Goal: Check status: Check status

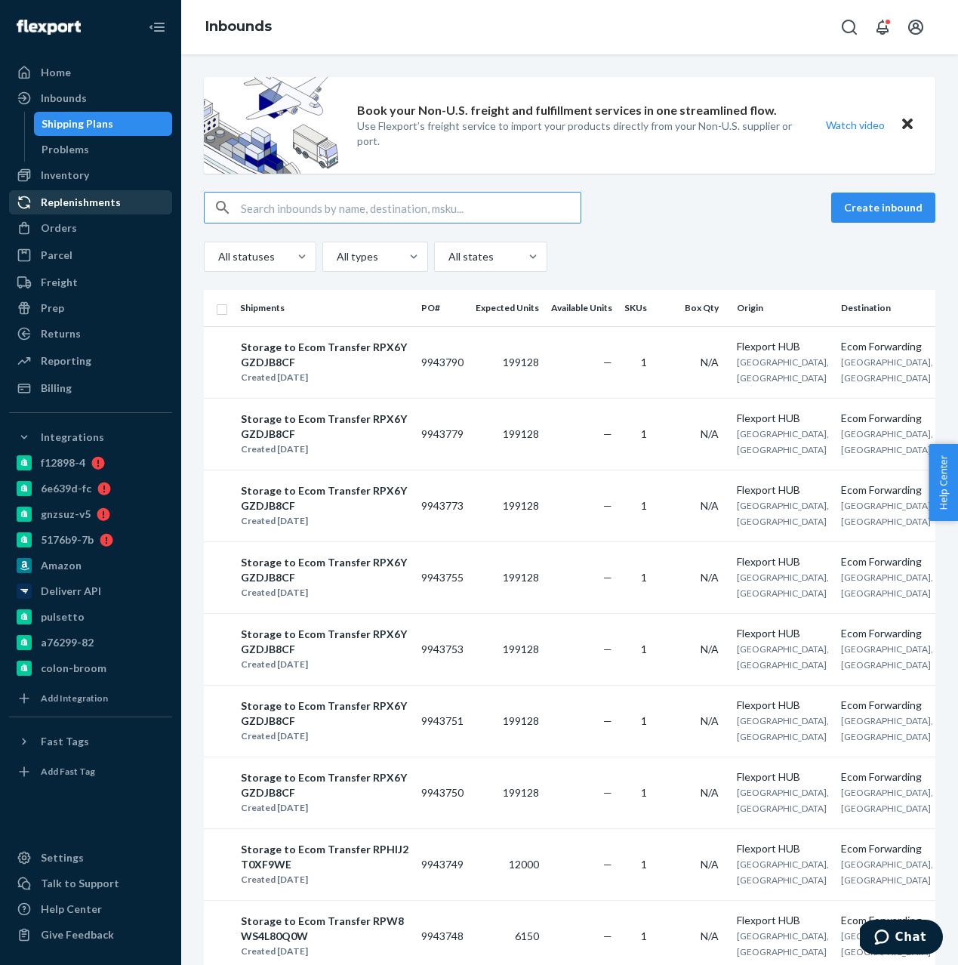
click at [88, 199] on div "Replenishments" at bounding box center [81, 202] width 80 height 15
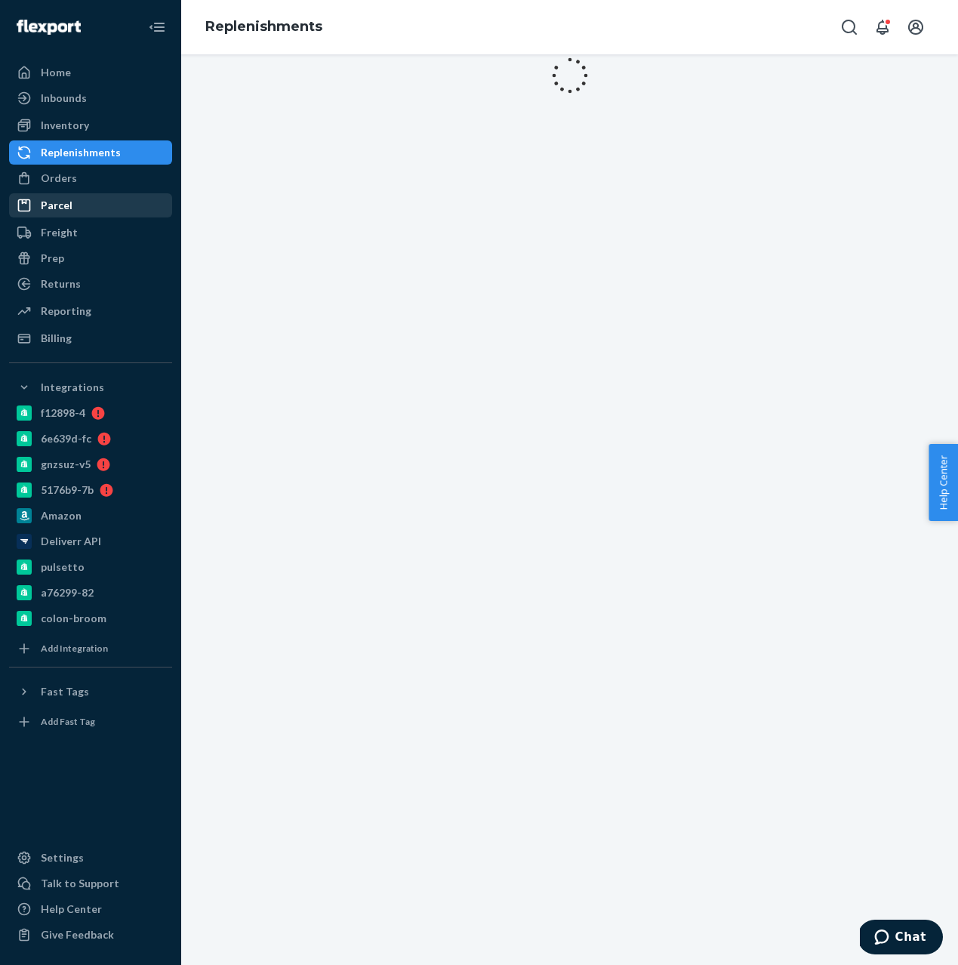
click at [77, 217] on link "Parcel" at bounding box center [90, 205] width 163 height 24
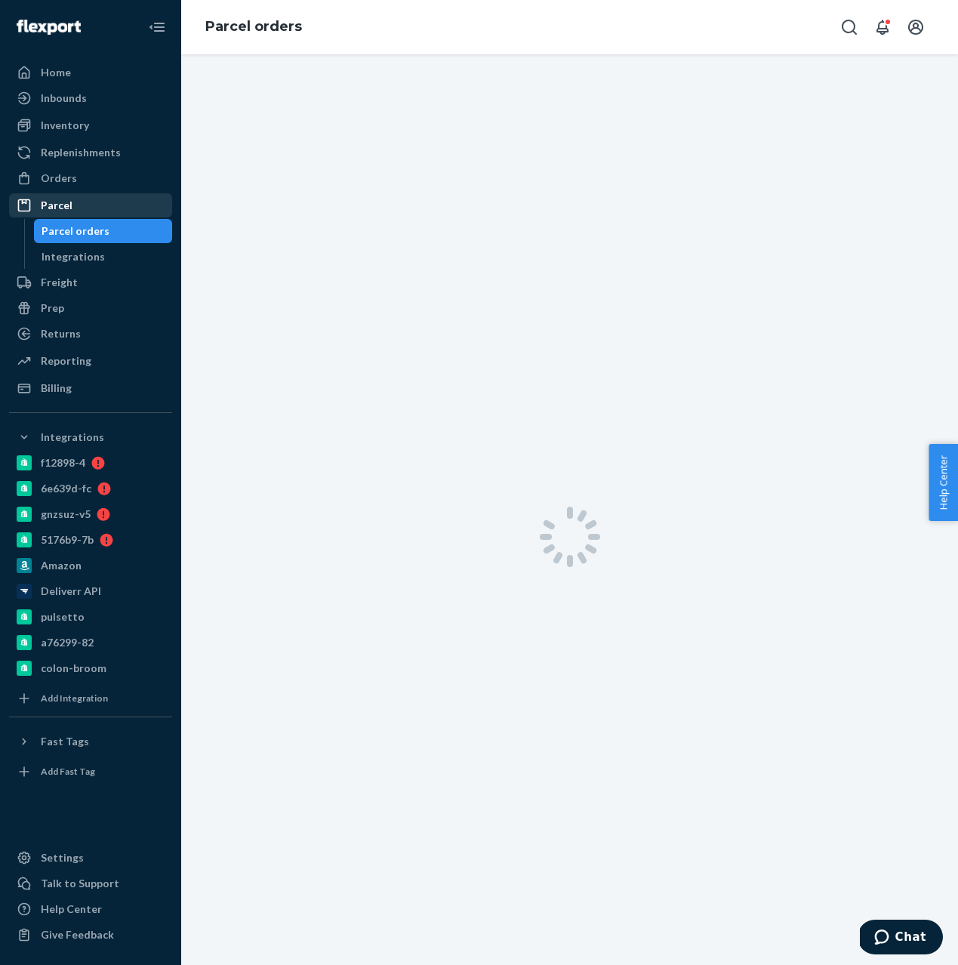
click at [77, 197] on div "Parcel" at bounding box center [91, 205] width 160 height 21
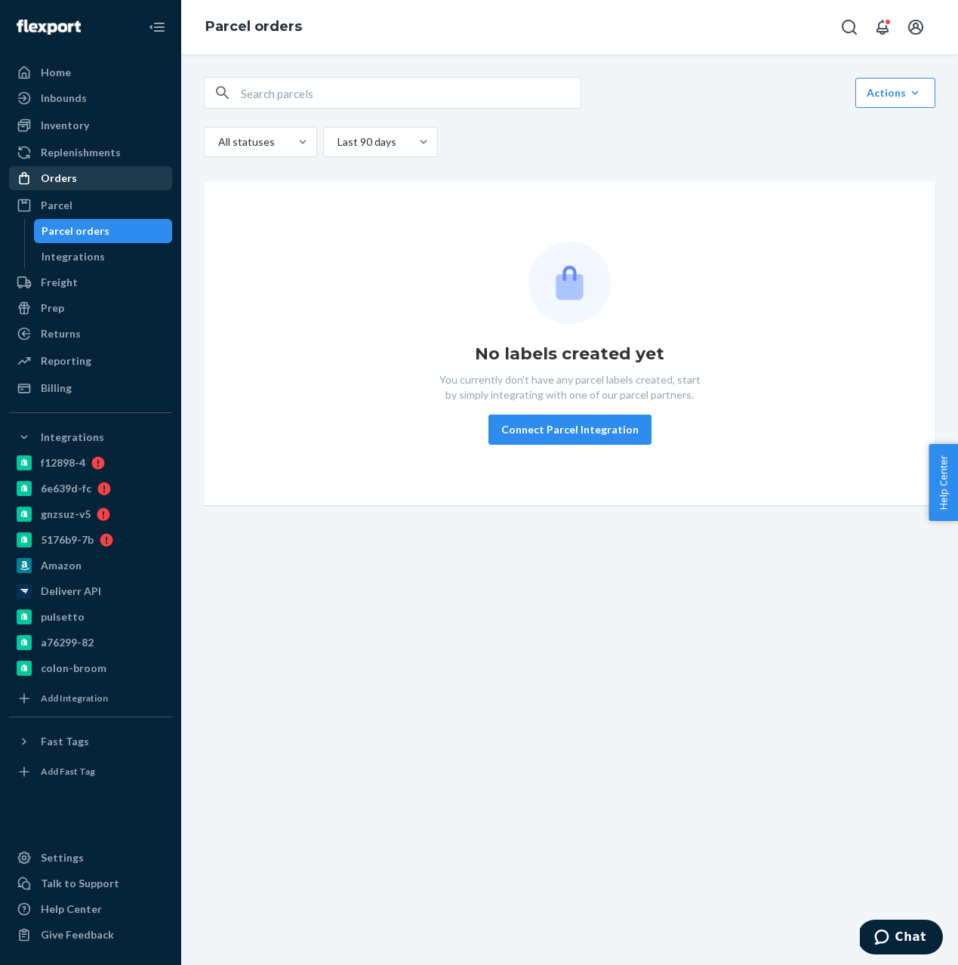
click at [77, 183] on div "Orders" at bounding box center [91, 178] width 160 height 21
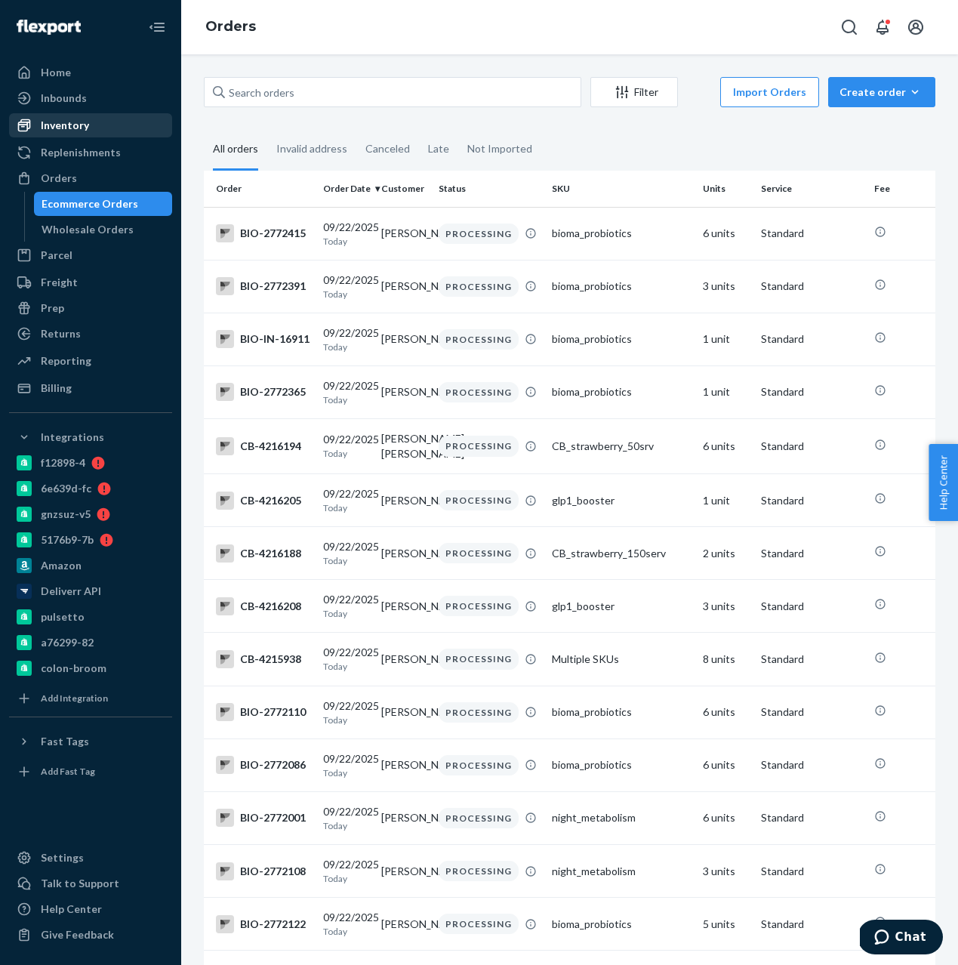
click at [105, 121] on div "Inventory" at bounding box center [91, 125] width 160 height 21
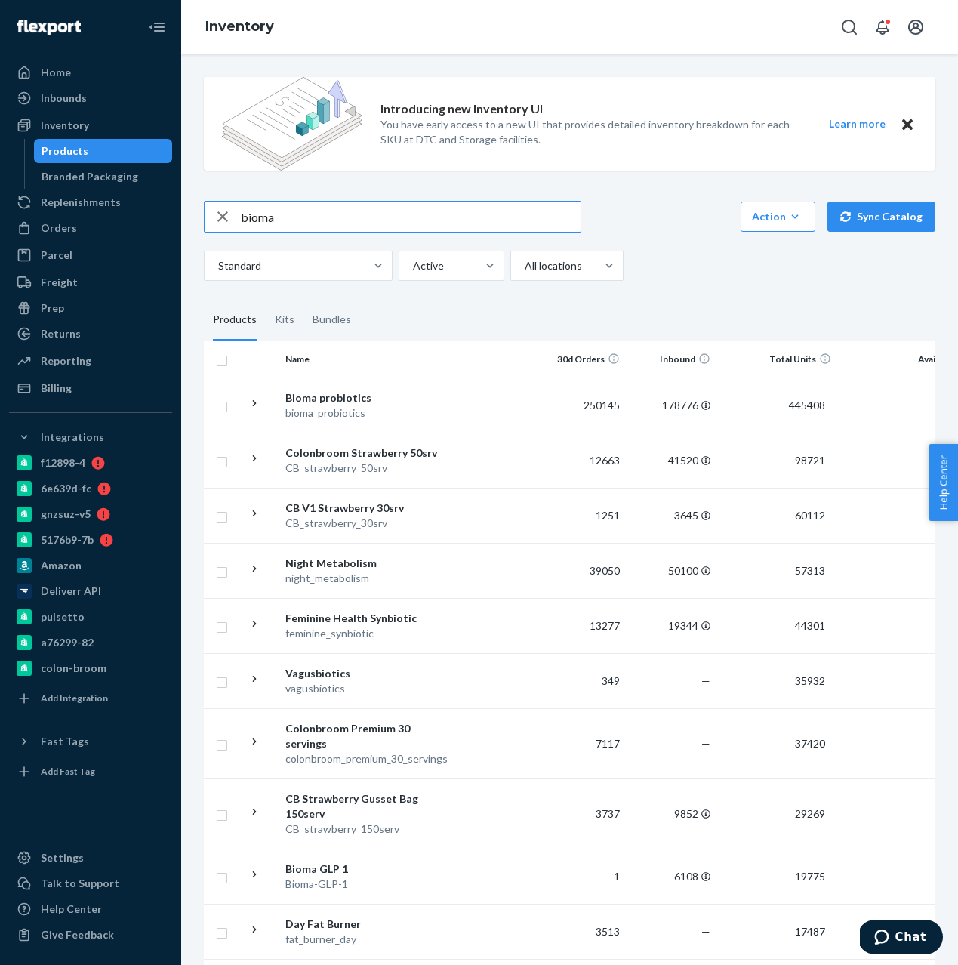
type input "bioma"
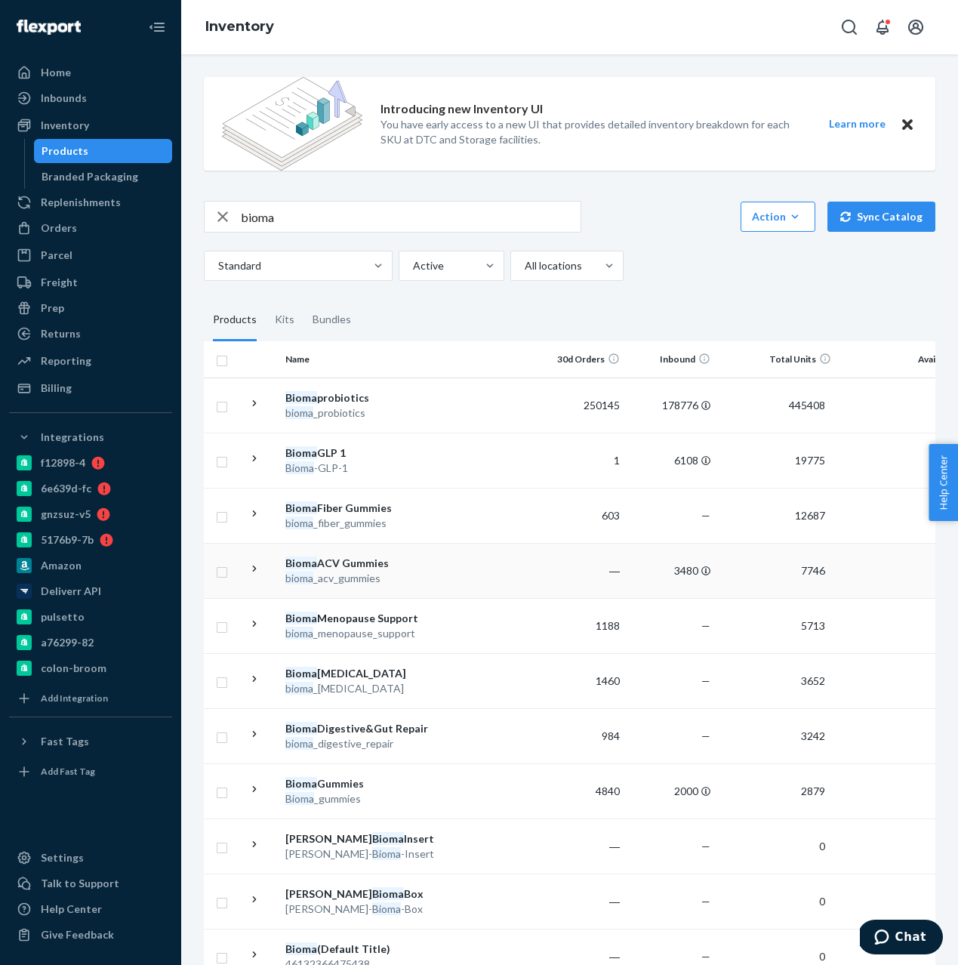
click at [494, 579] on td at bounding box center [492, 570] width 86 height 55
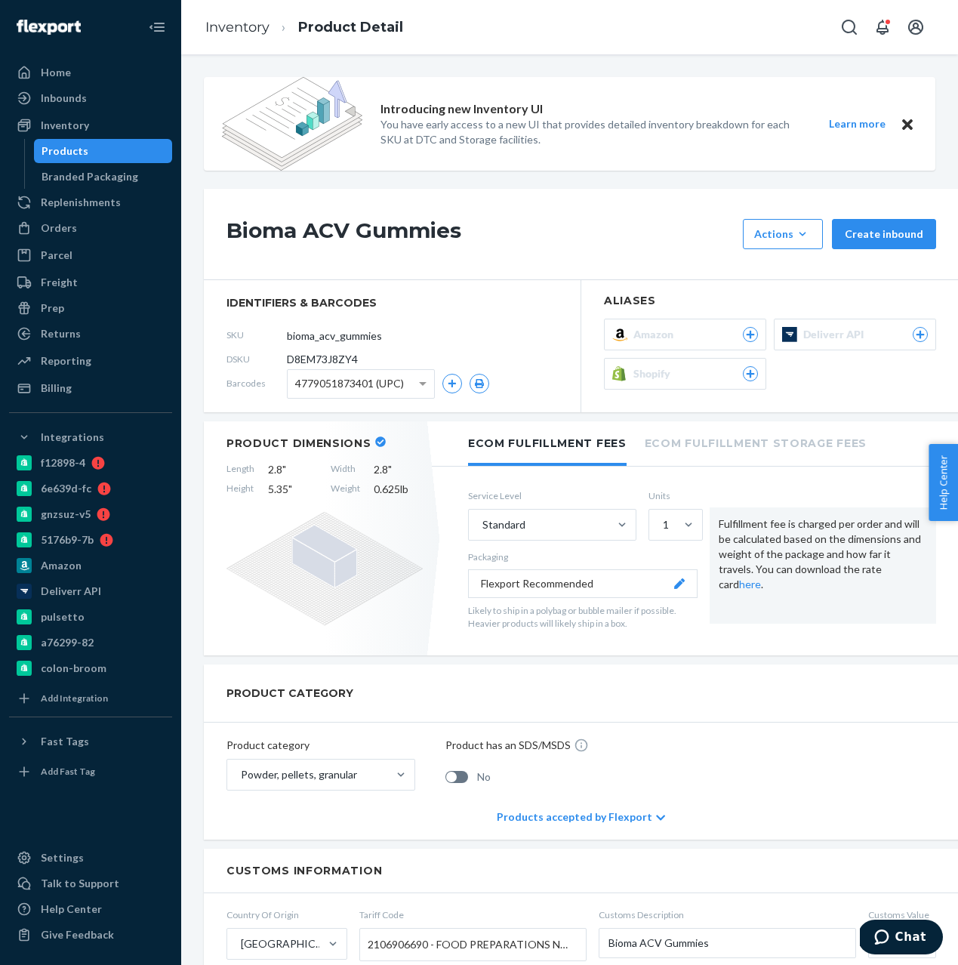
click at [344, 362] on span "D8EM73J8ZY4" at bounding box center [322, 359] width 71 height 15
copy span "D8EM73J8ZY4"
click at [63, 102] on div "Inbounds" at bounding box center [64, 98] width 46 height 15
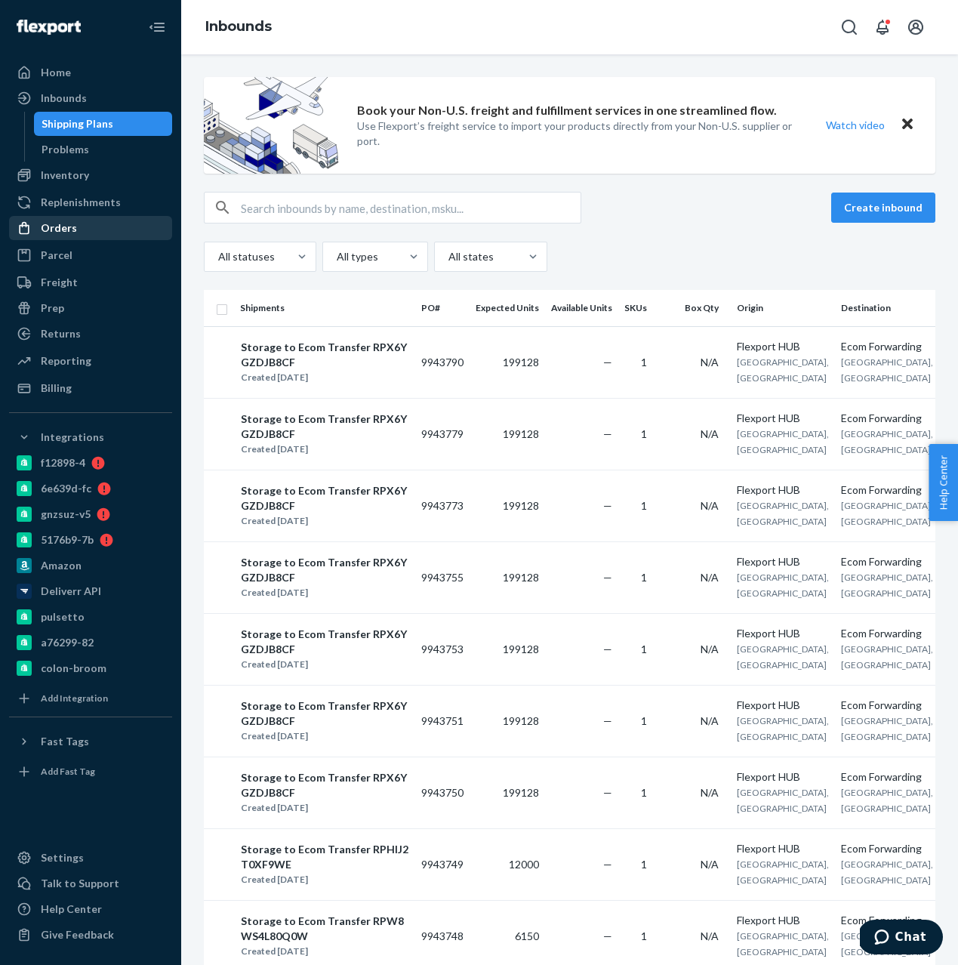
click at [89, 220] on div "Orders" at bounding box center [91, 228] width 160 height 21
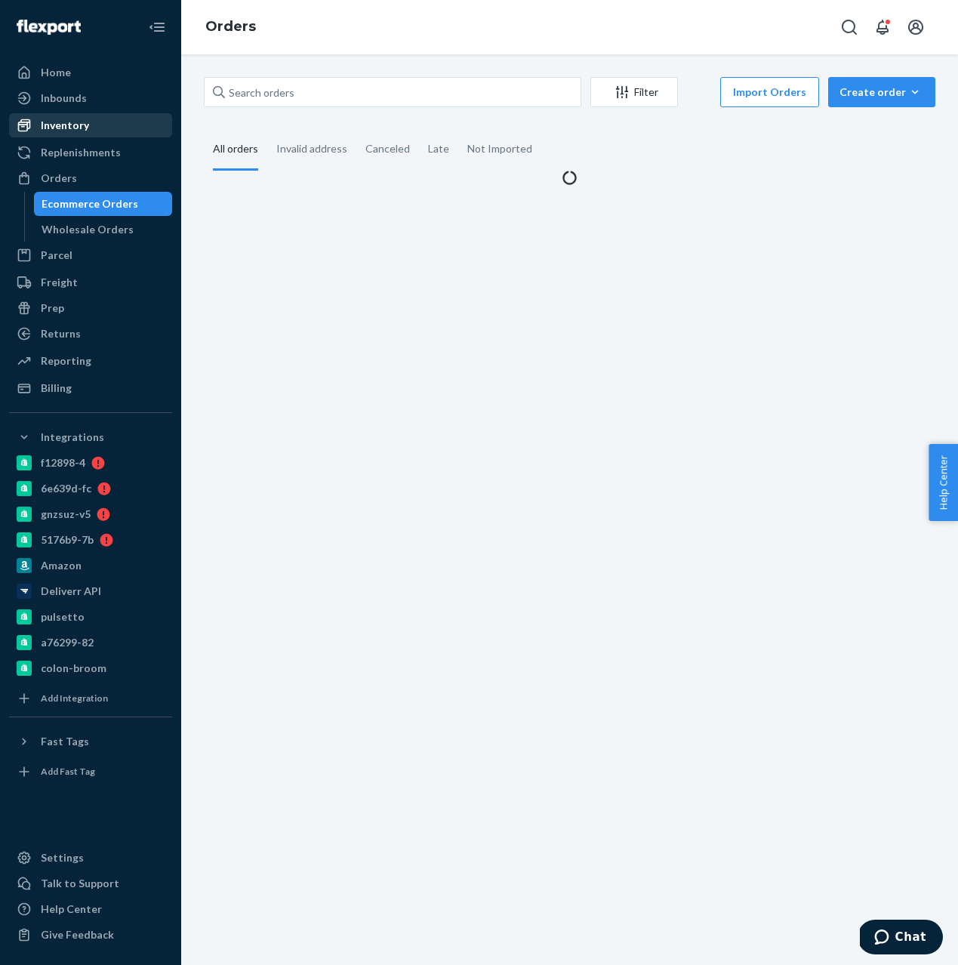
click at [80, 124] on div "Inventory" at bounding box center [65, 125] width 48 height 15
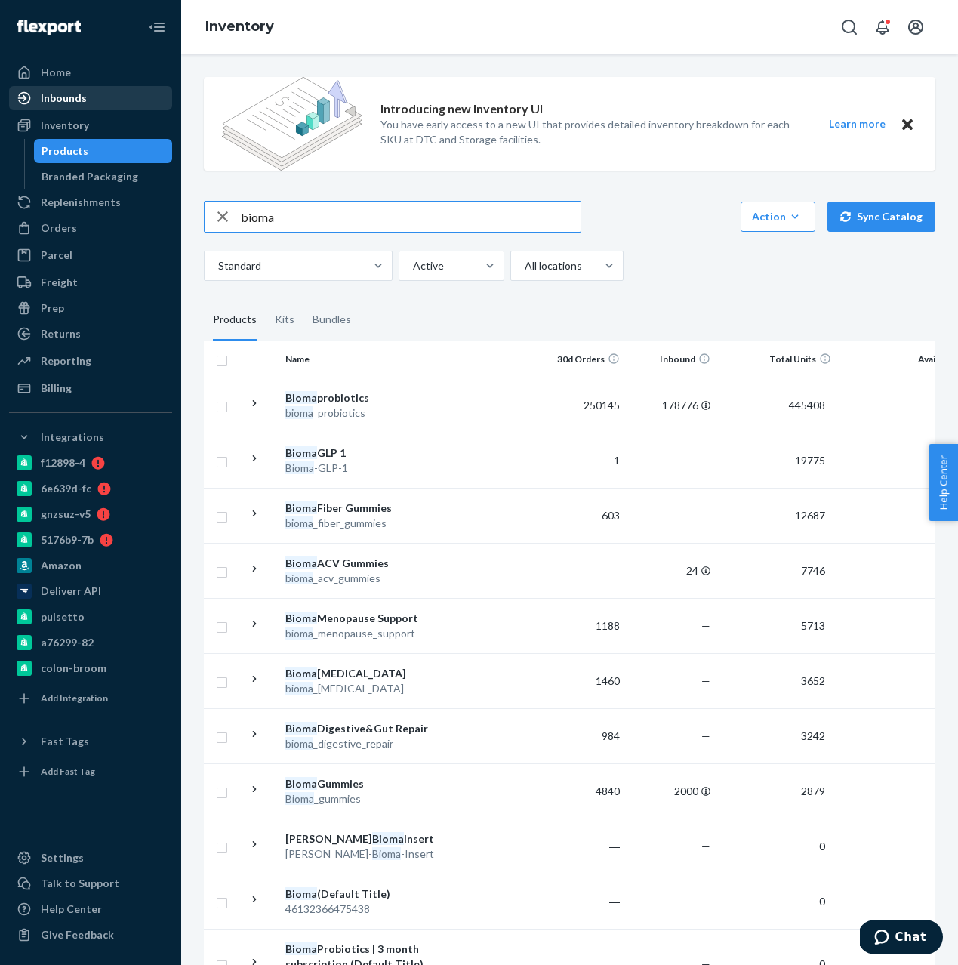
click at [69, 100] on div "Inbounds" at bounding box center [64, 98] width 46 height 15
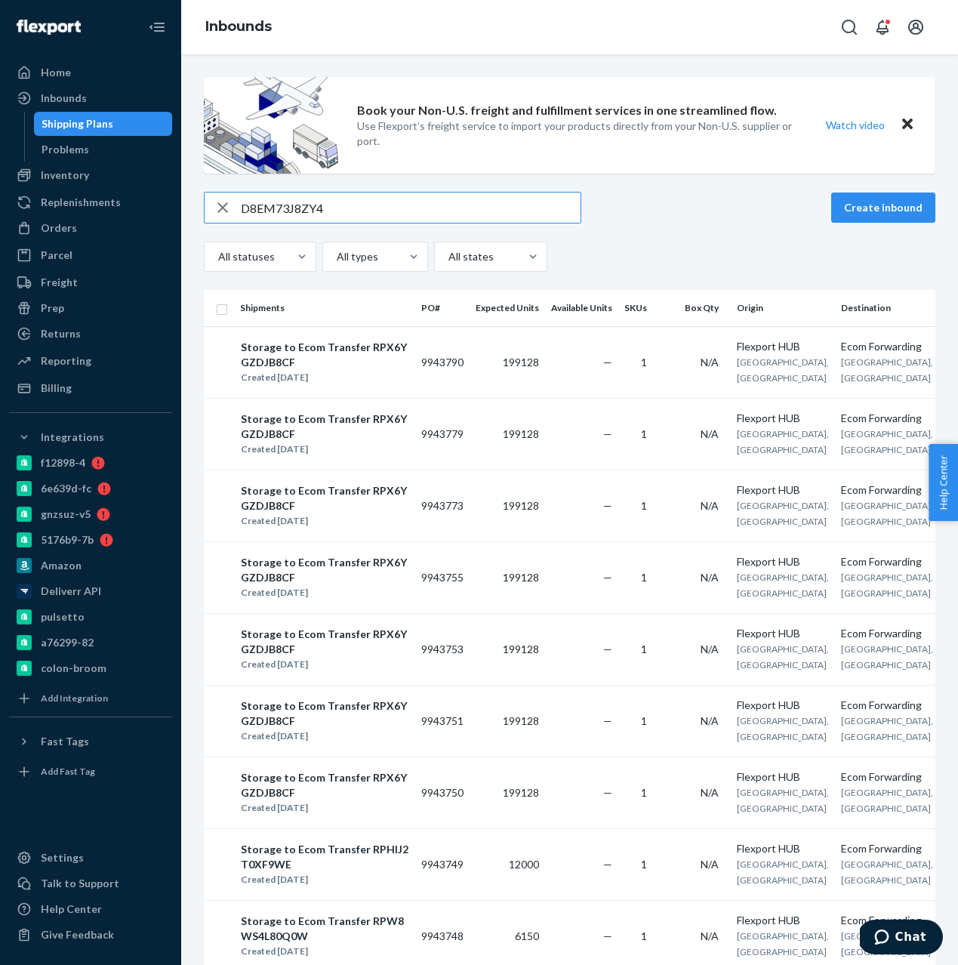
type input "D8EM73J8ZY4"
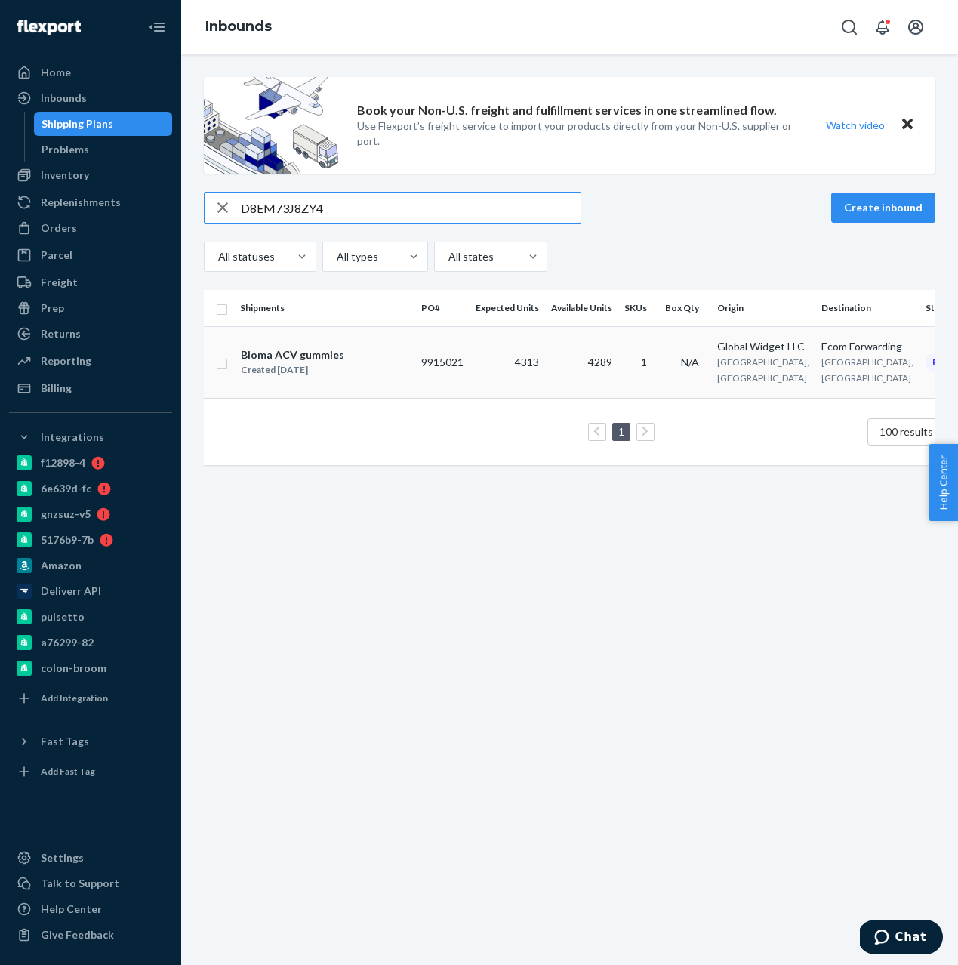
type input "D8EM73J8ZY4"
click at [378, 370] on div "Bioma ACV gummies Created [DATE]" at bounding box center [324, 363] width 169 height 32
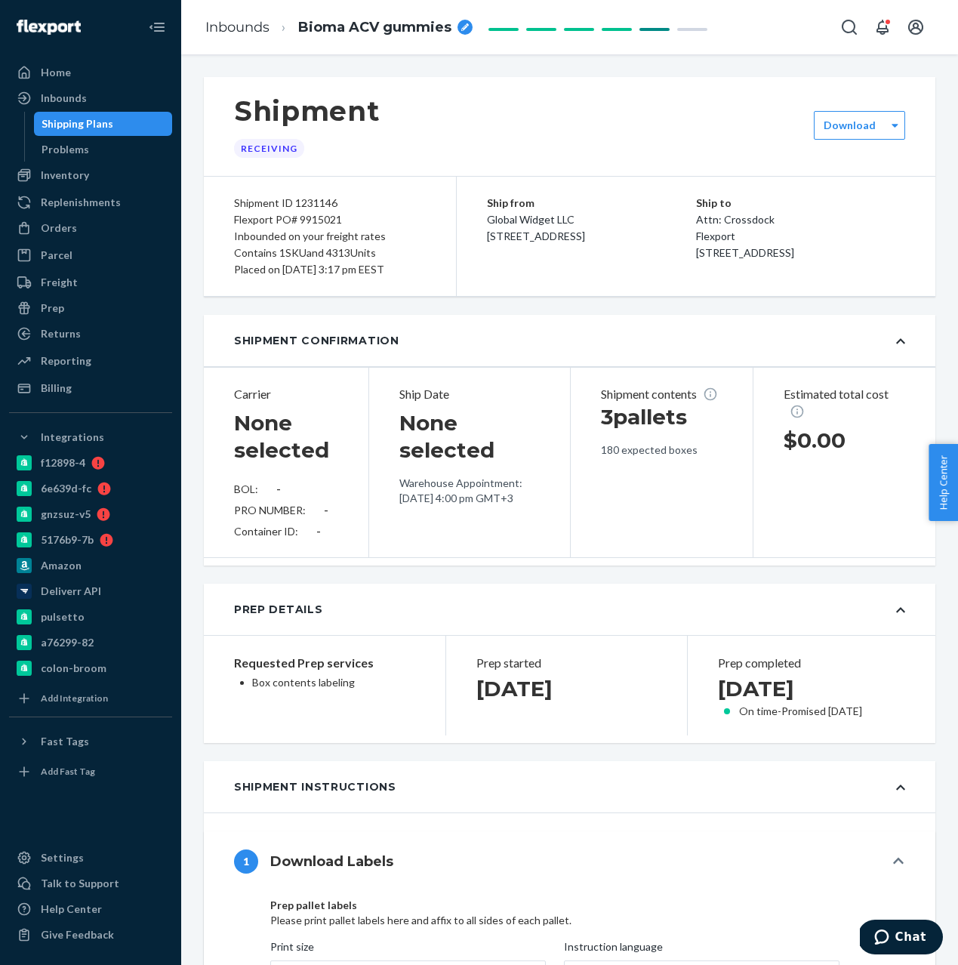
click at [309, 218] on div "Flexport PO# 9915021" at bounding box center [330, 219] width 192 height 17
copy div "9915021"
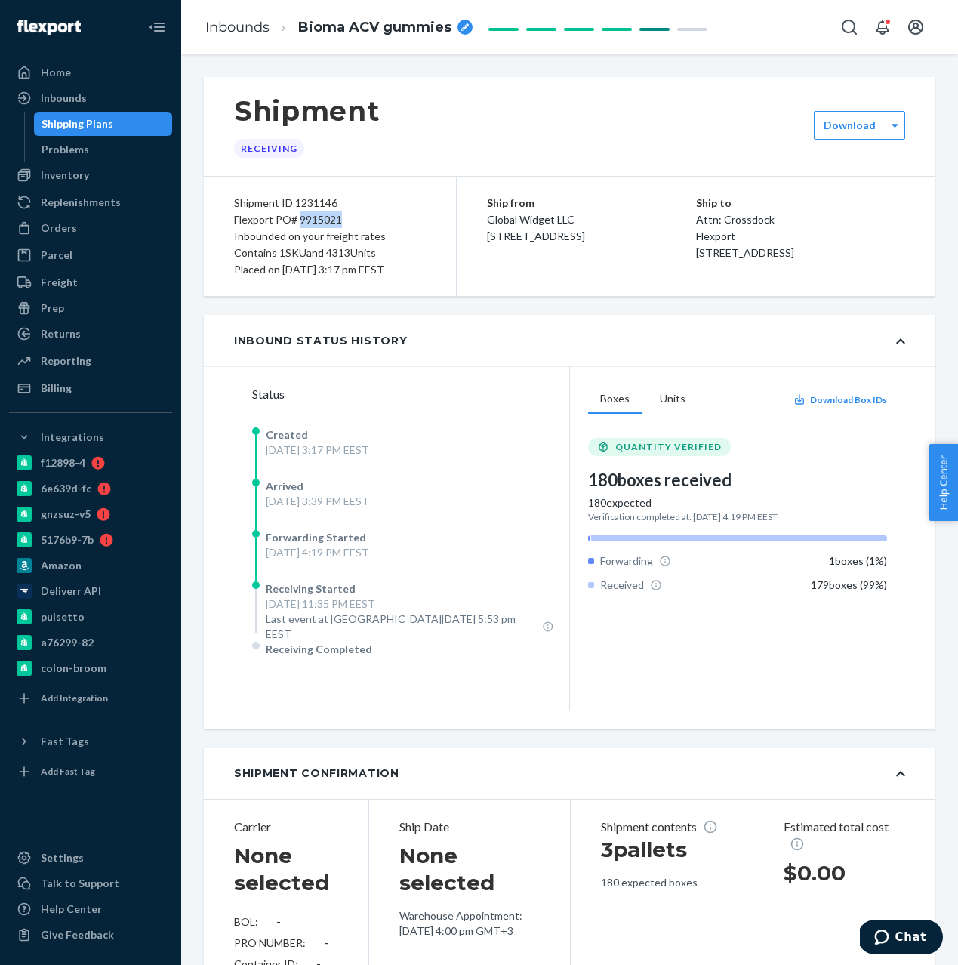
click at [66, 123] on div "Shipping Plans" at bounding box center [78, 123] width 72 height 15
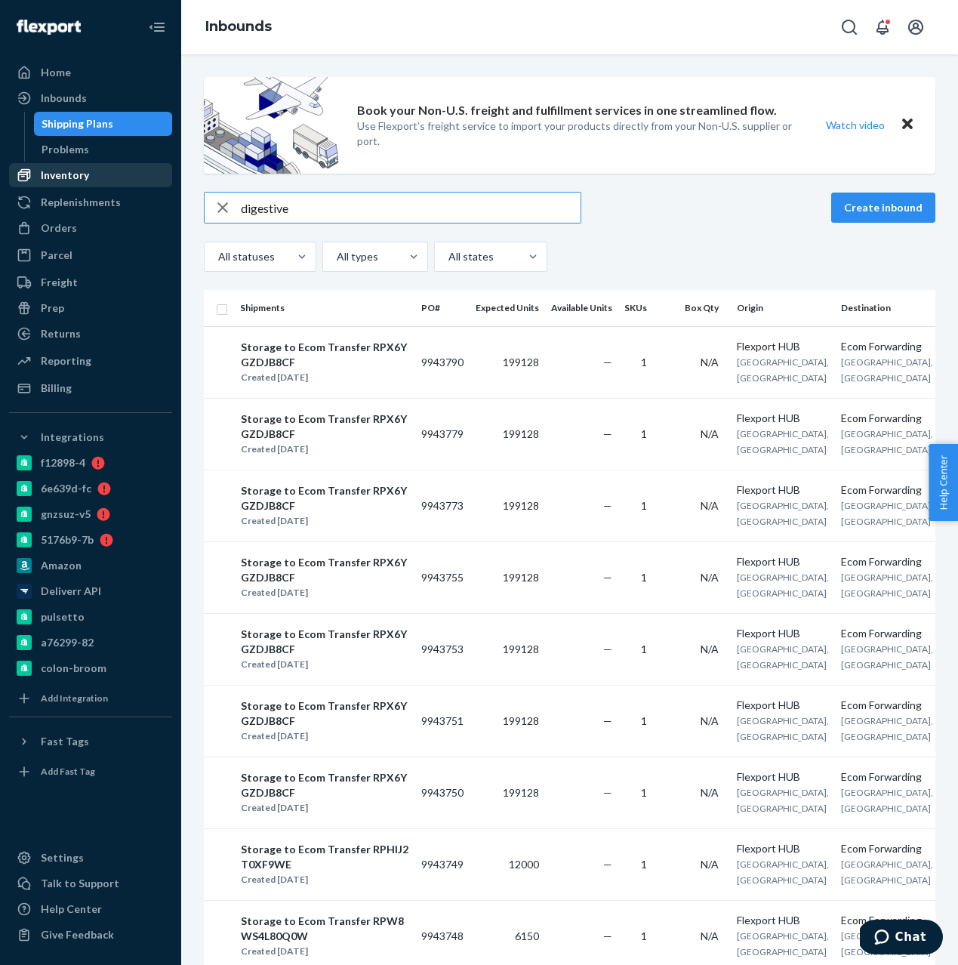
type input "digestive"
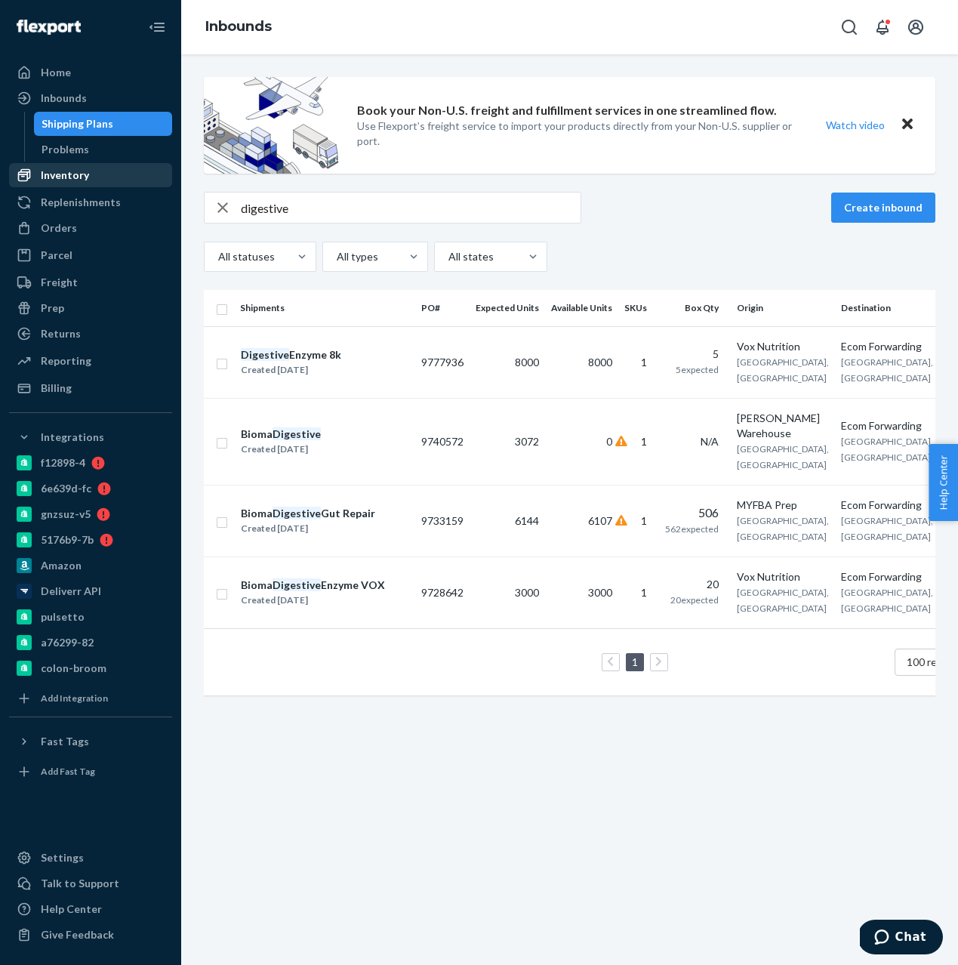
click at [63, 165] on div "Inventory" at bounding box center [91, 175] width 160 height 21
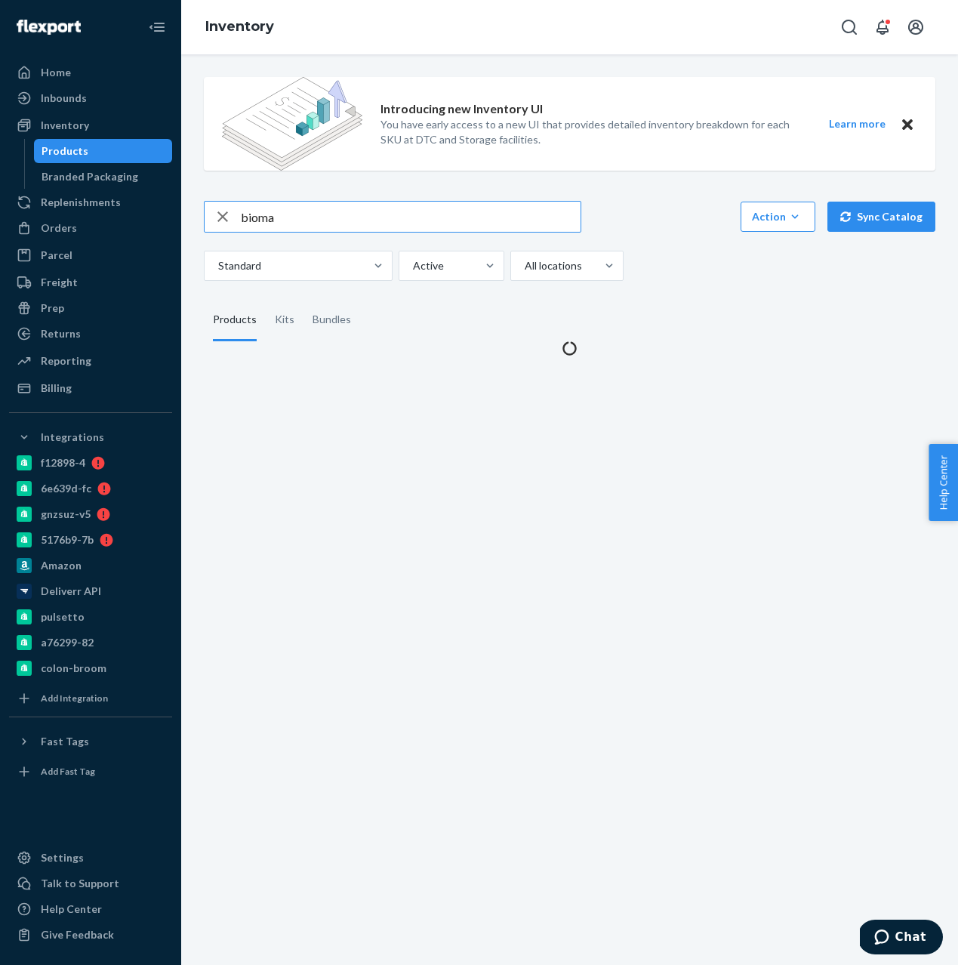
click at [270, 215] on input "bioma" at bounding box center [411, 217] width 340 height 30
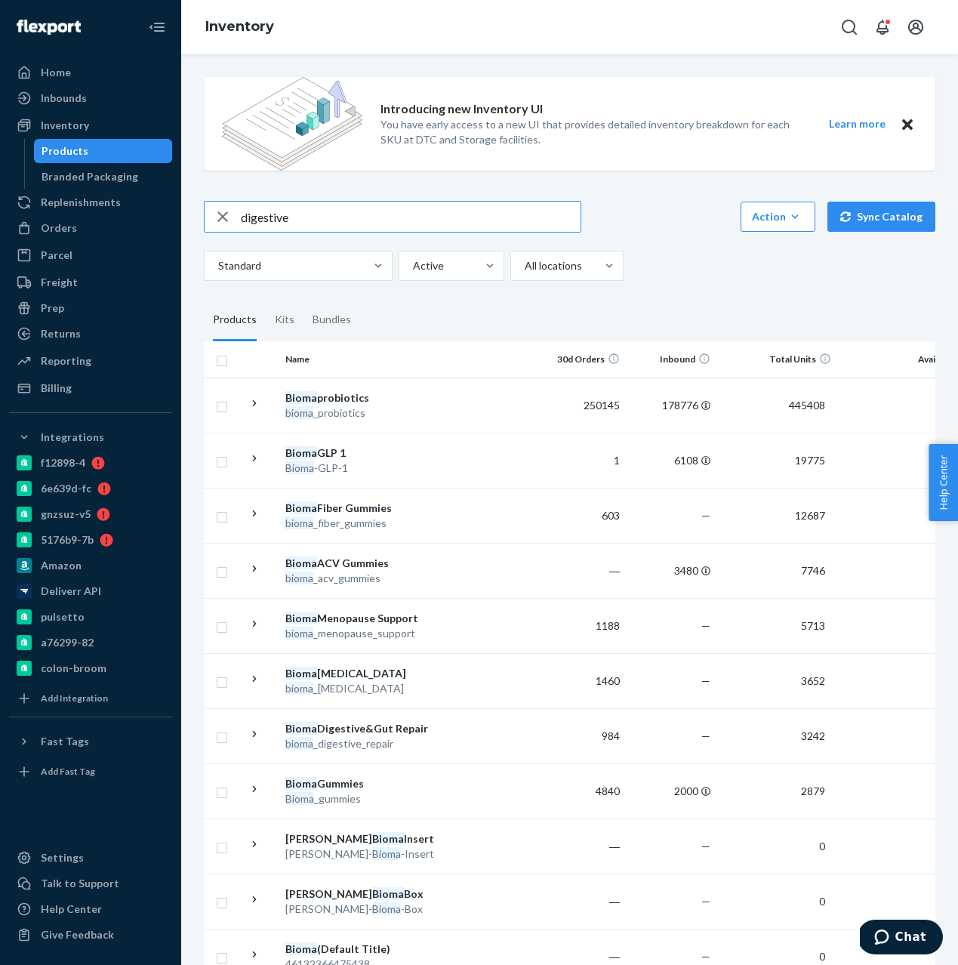
type input "digestive"
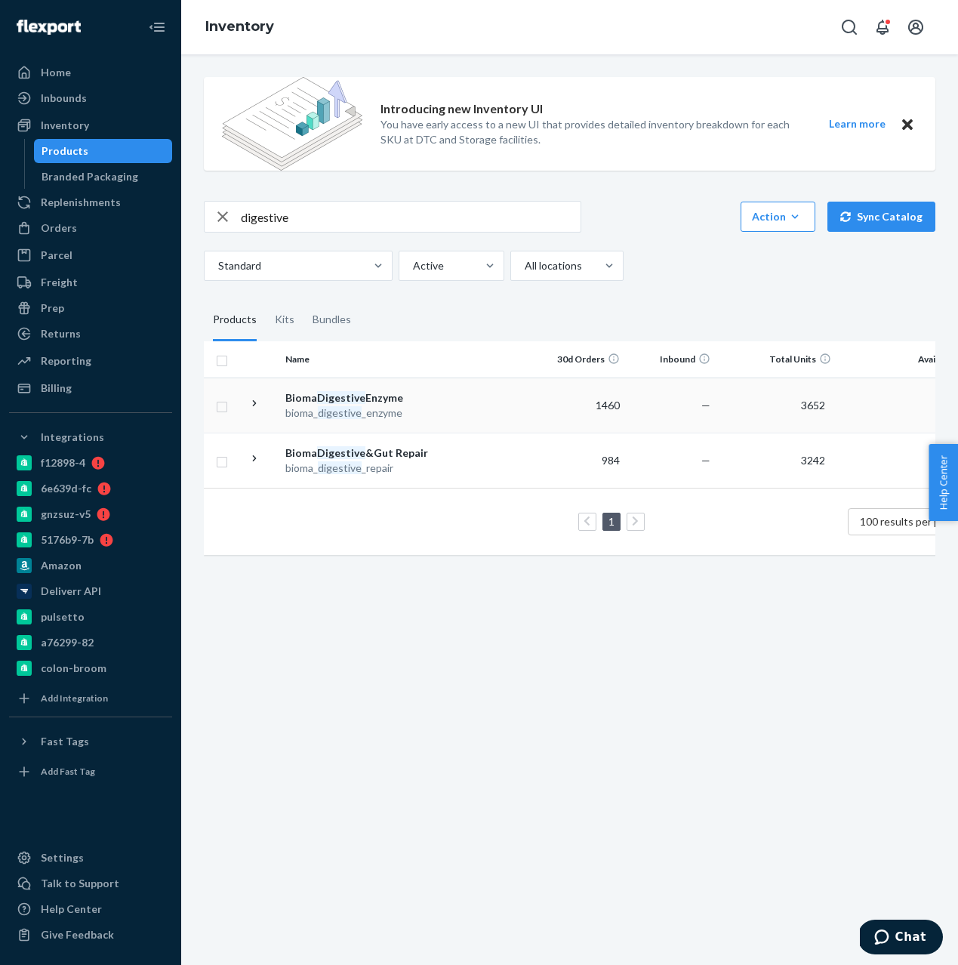
click at [449, 414] on td at bounding box center [492, 405] width 86 height 55
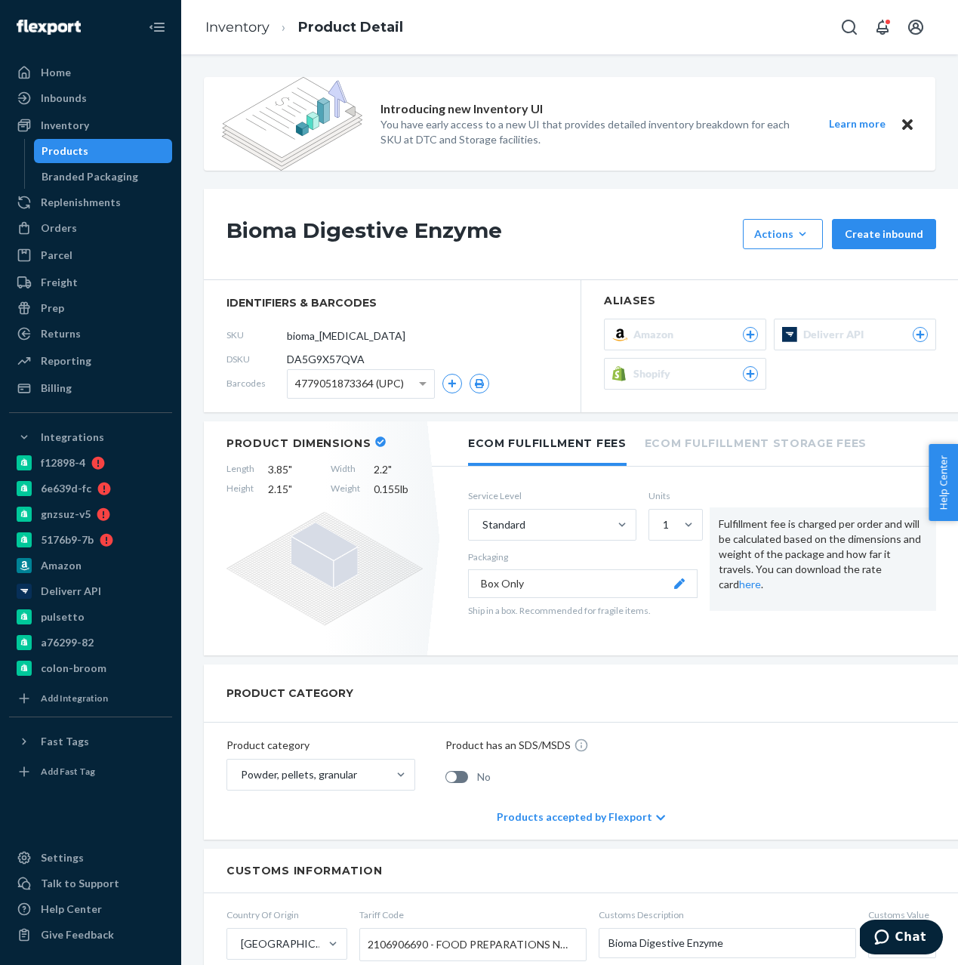
click at [325, 359] on span "DA5G9X57QVA" at bounding box center [326, 359] width 78 height 15
copy span "DA5G9X57QVA"
click at [69, 81] on div "Home" at bounding box center [91, 72] width 160 height 21
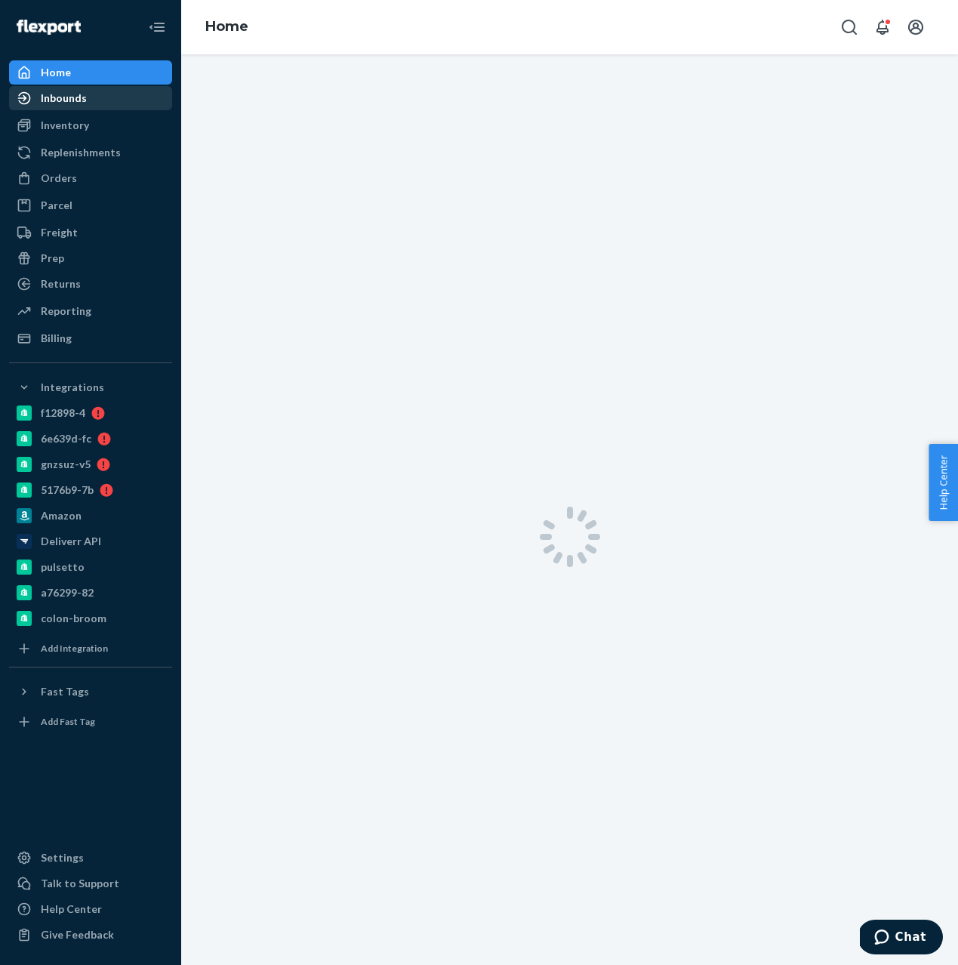
click at [60, 94] on div "Inbounds" at bounding box center [64, 98] width 46 height 15
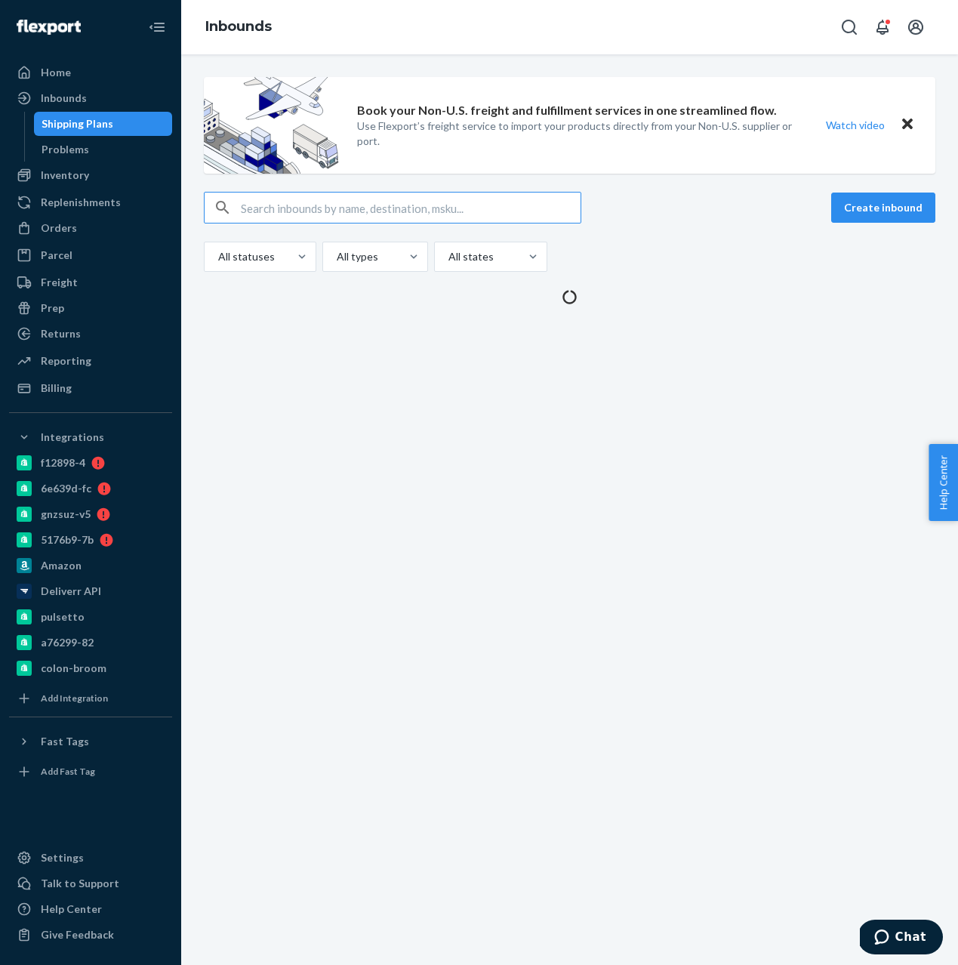
type input "DA5G9X57QVA"
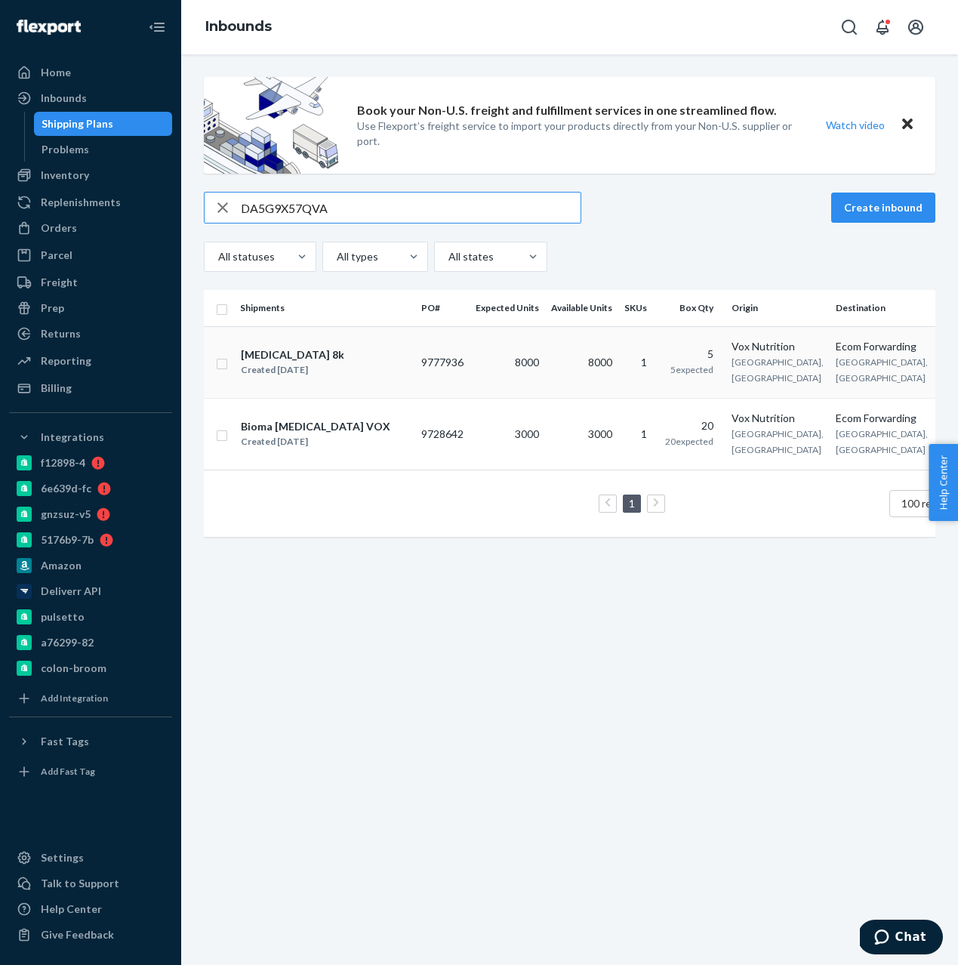
type input "DA5G9X57QVA"
click at [319, 378] on div "Created [DATE]" at bounding box center [292, 370] width 103 height 15
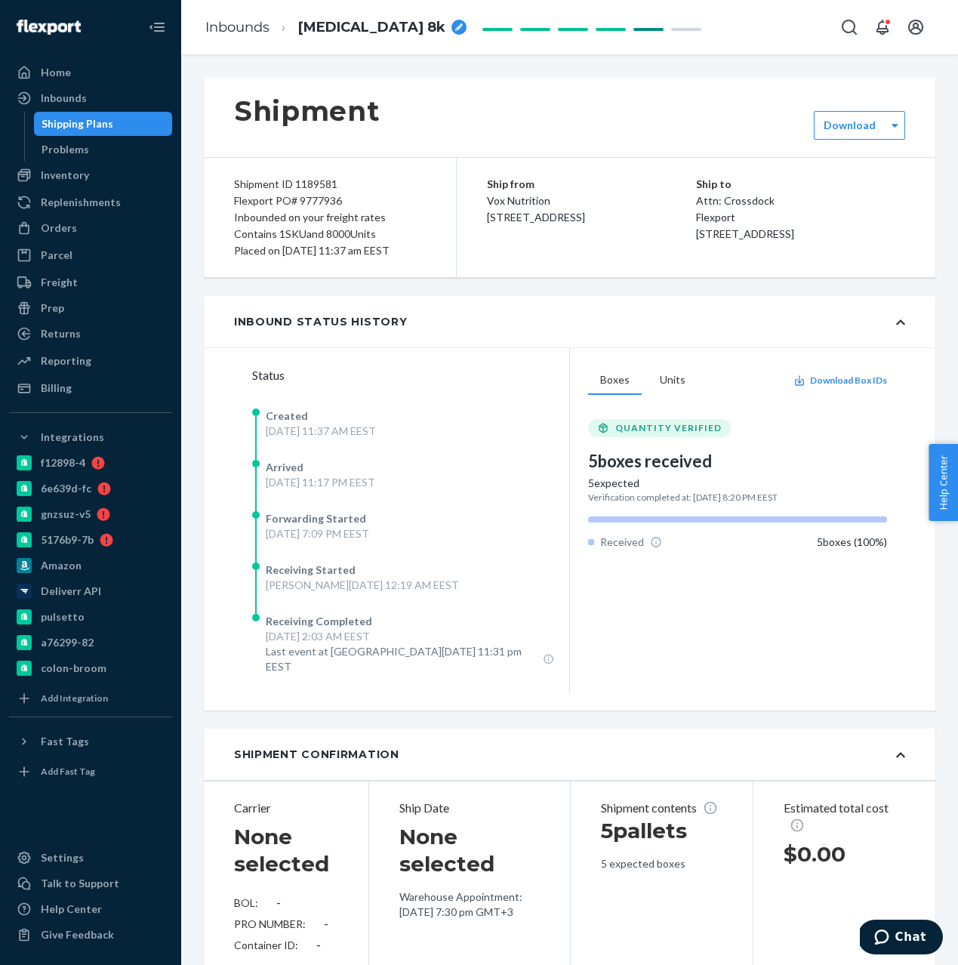
click at [313, 195] on div "Flexport PO# 9777936" at bounding box center [330, 201] width 192 height 17
copy div "9777936"
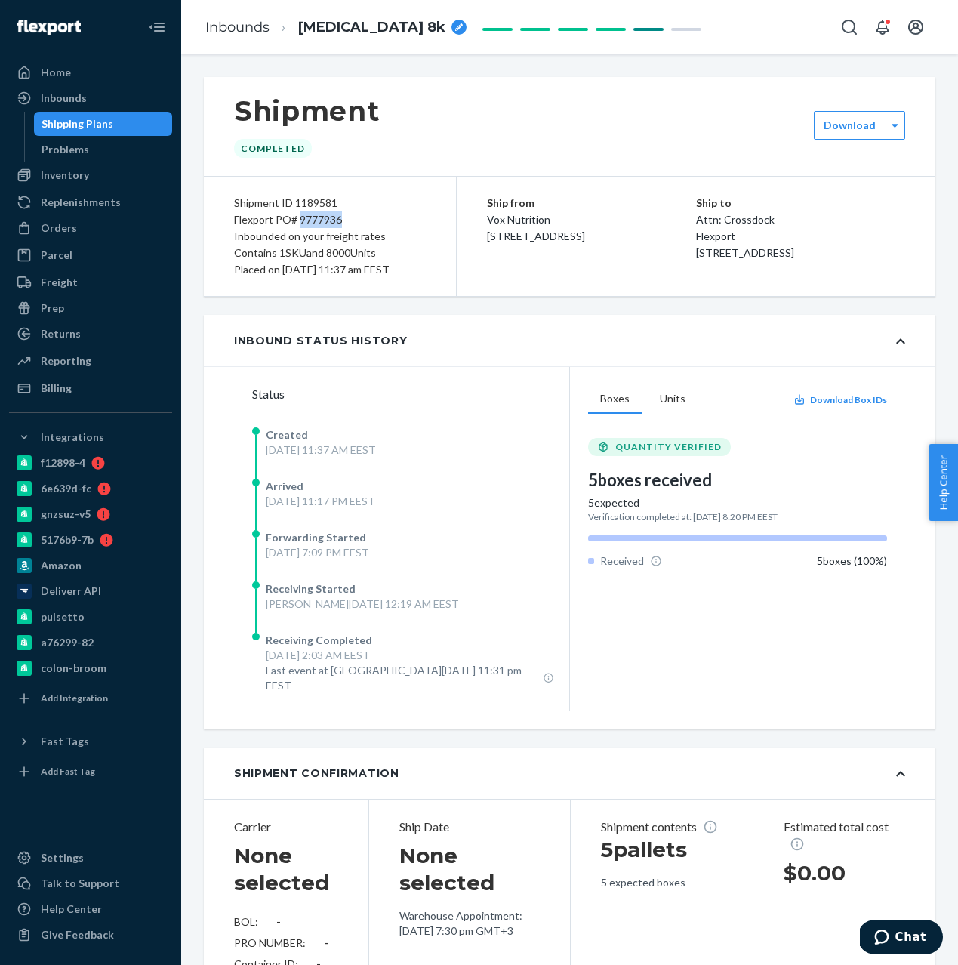
click at [72, 117] on div "Shipping Plans" at bounding box center [78, 123] width 72 height 15
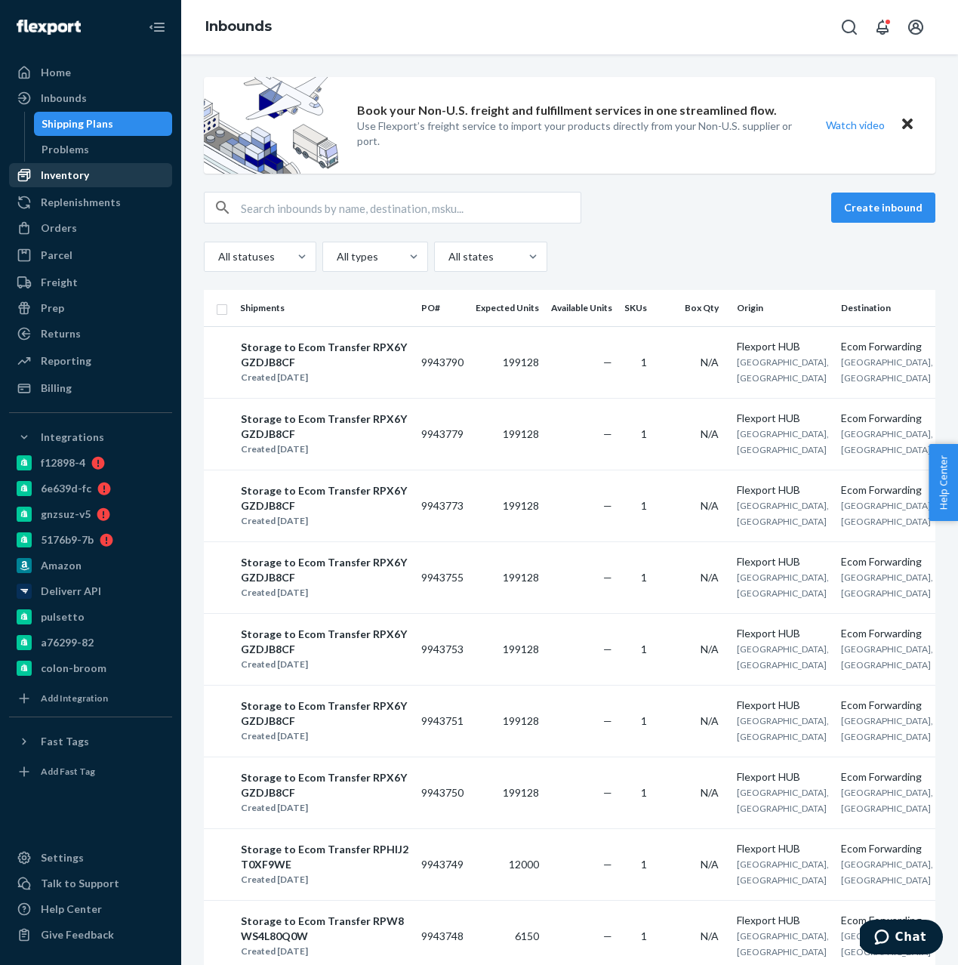
click at [65, 171] on div "Inventory" at bounding box center [65, 175] width 48 height 15
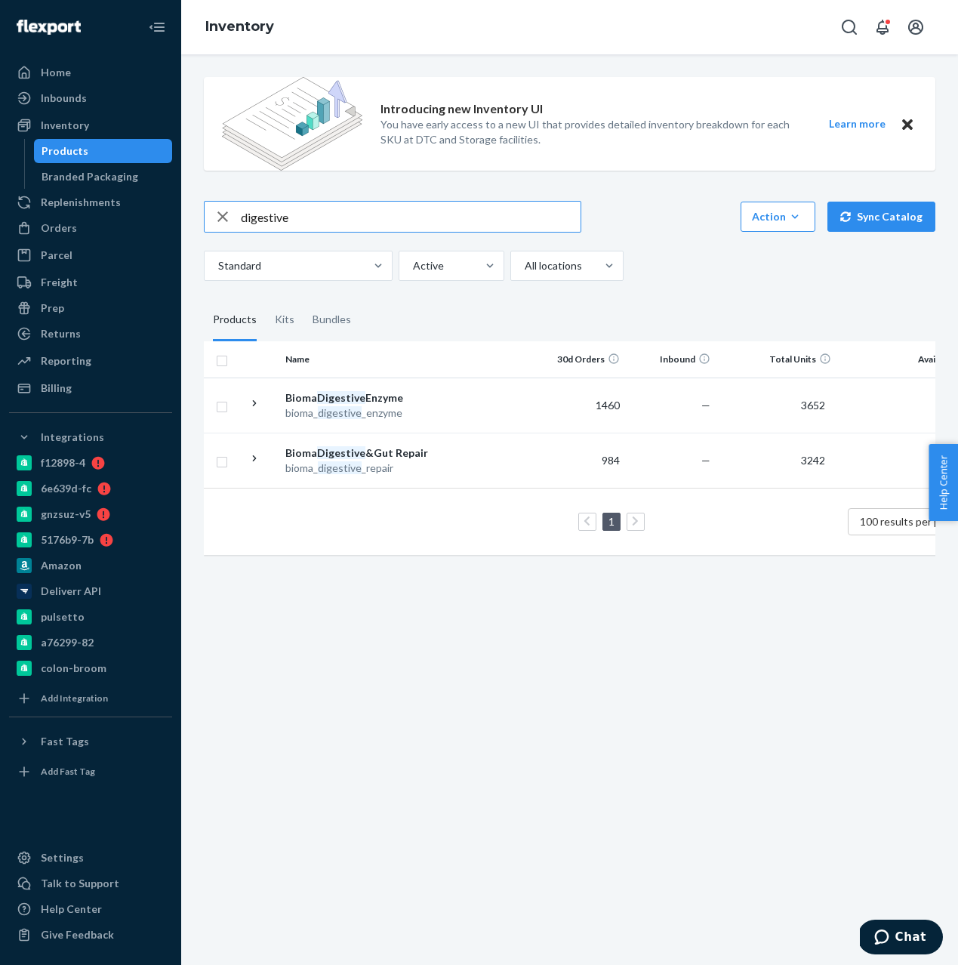
click at [256, 208] on input "digestive" at bounding box center [411, 217] width 340 height 30
type input "gummies"
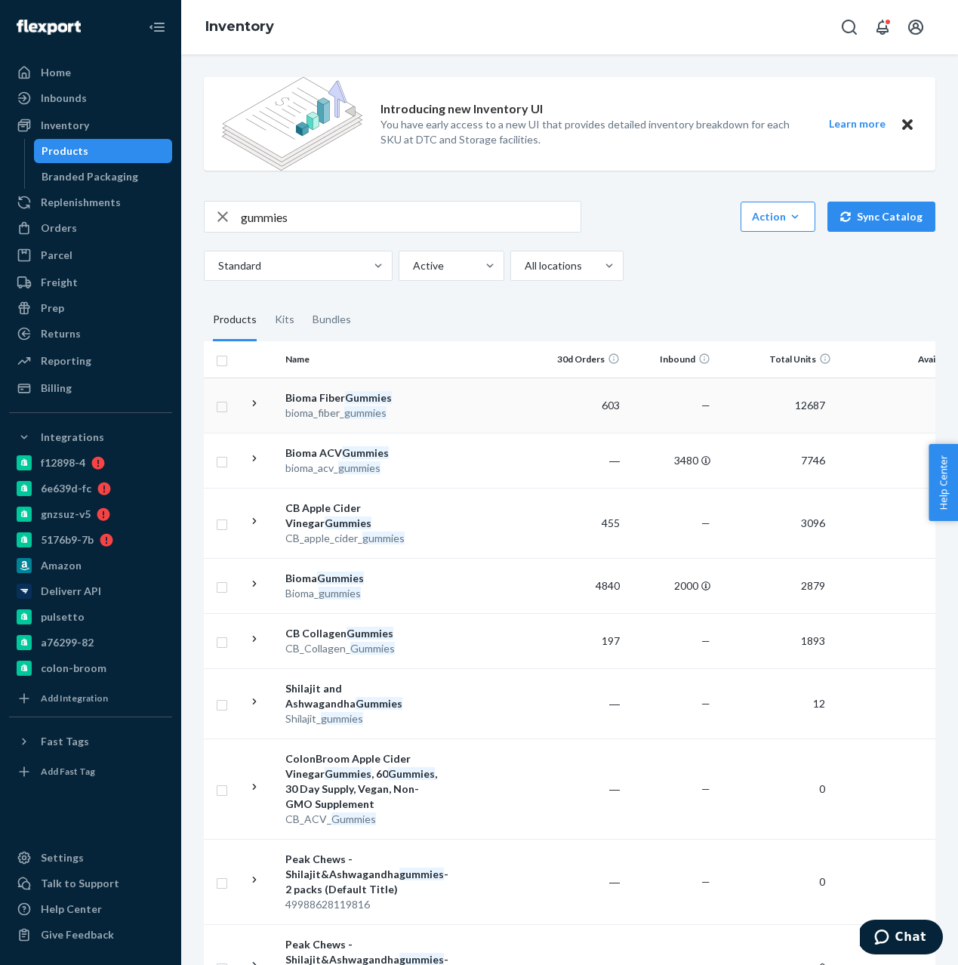
click at [346, 402] on em "Gummies" at bounding box center [368, 397] width 47 height 13
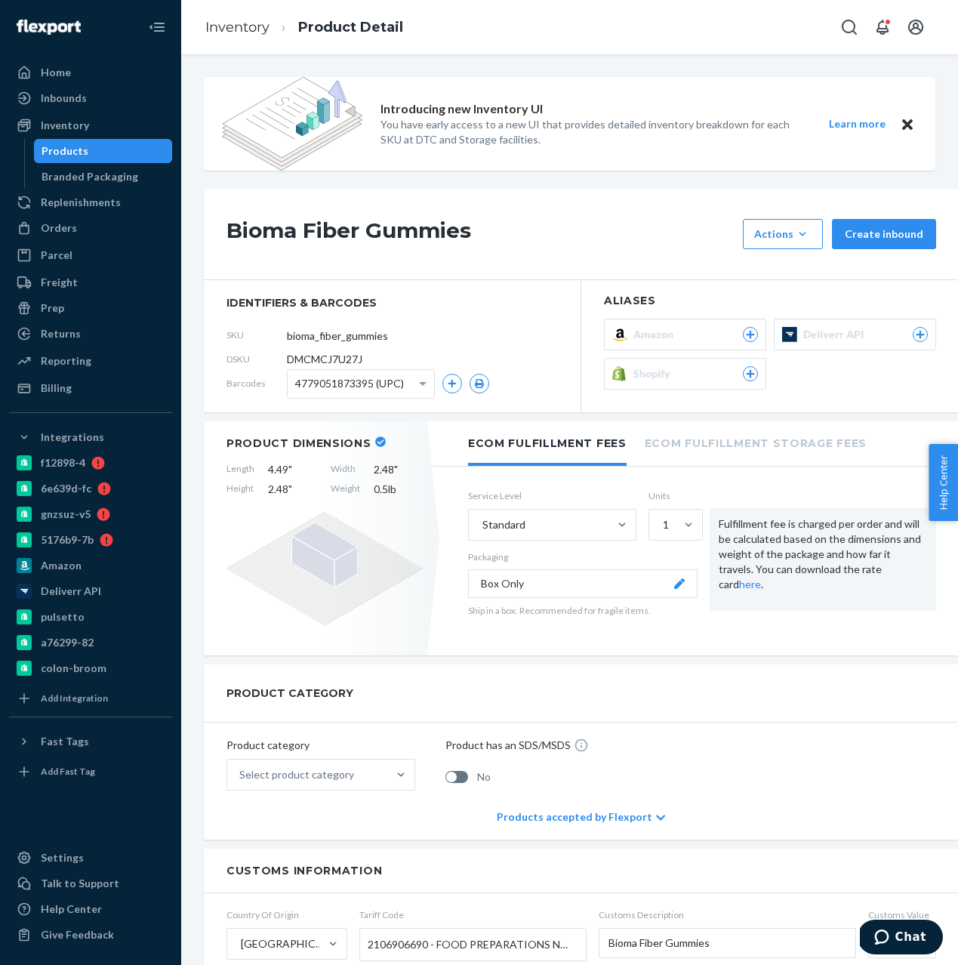
click at [322, 366] on span "DMCMCJ7U27J" at bounding box center [325, 359] width 76 height 15
copy span "DMCMCJ7U27J"
click at [42, 88] on div "Inbounds" at bounding box center [91, 98] width 160 height 21
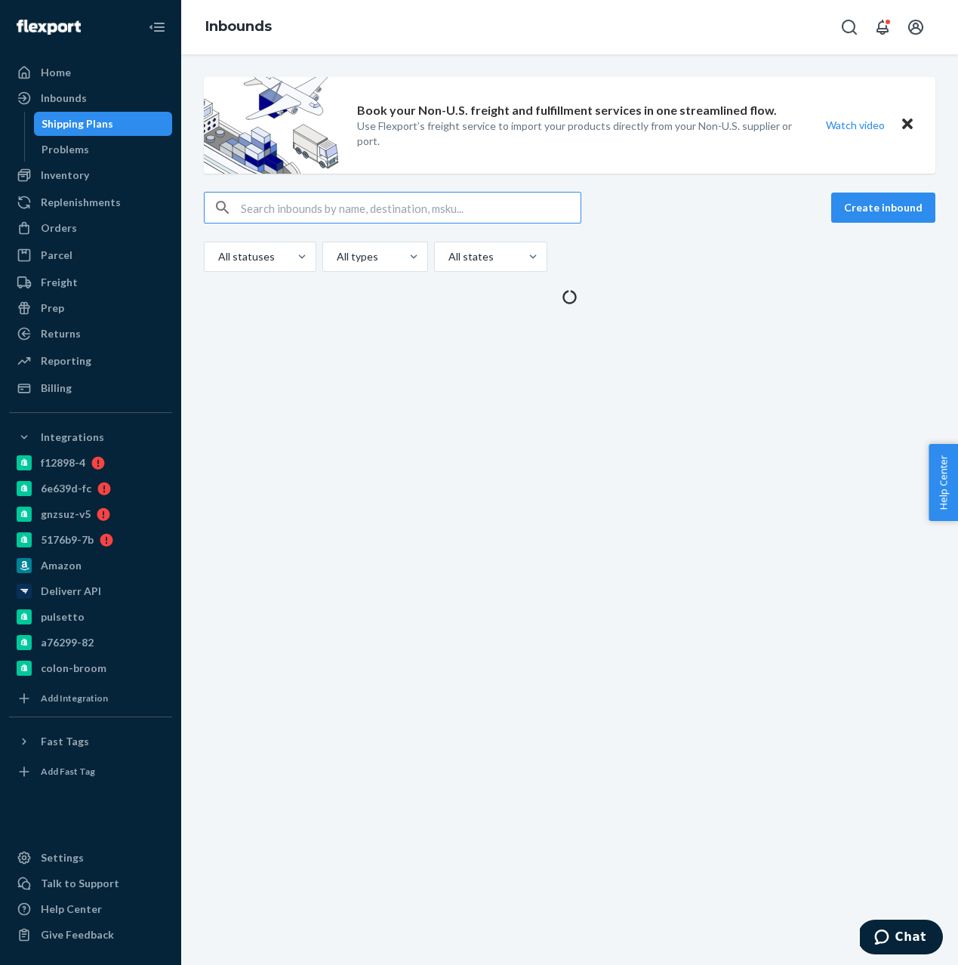
type input "DMCMCJ7U27J"
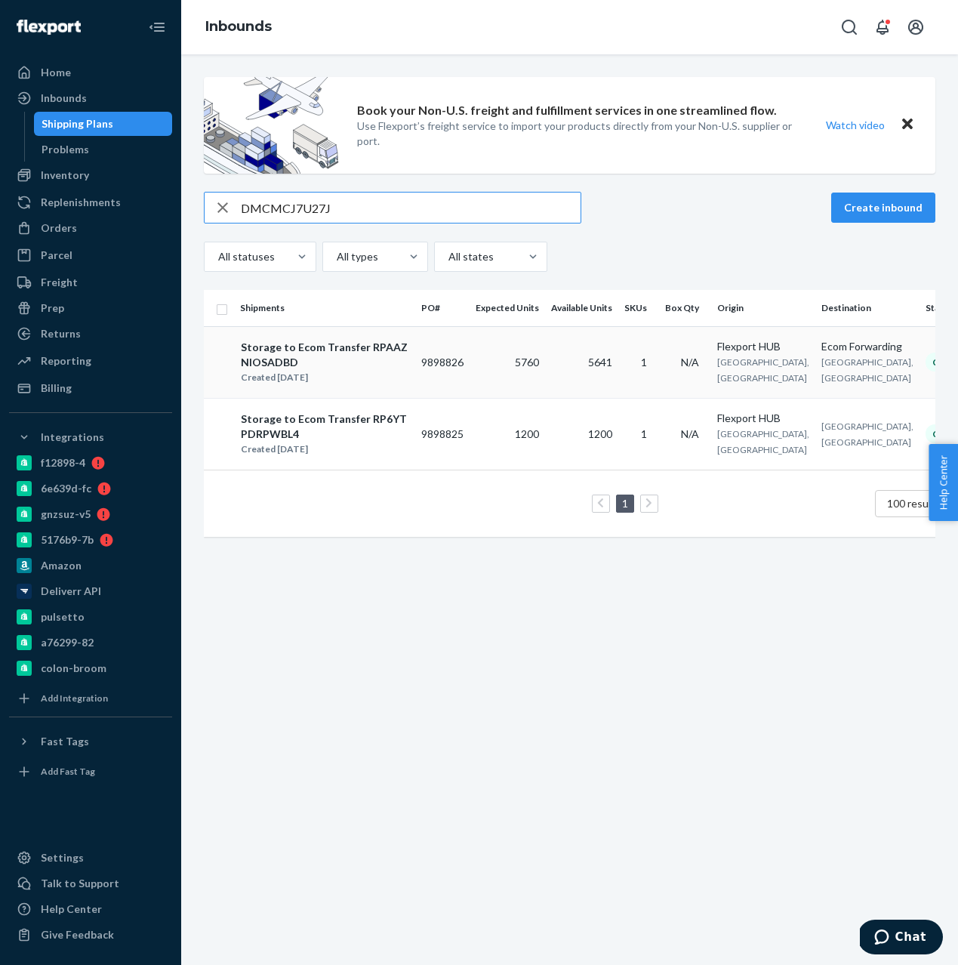
type input "DMCMCJ7U27J"
click at [336, 364] on div "Storage to Ecom Transfer RPAAZNIOSADBD" at bounding box center [325, 355] width 168 height 30
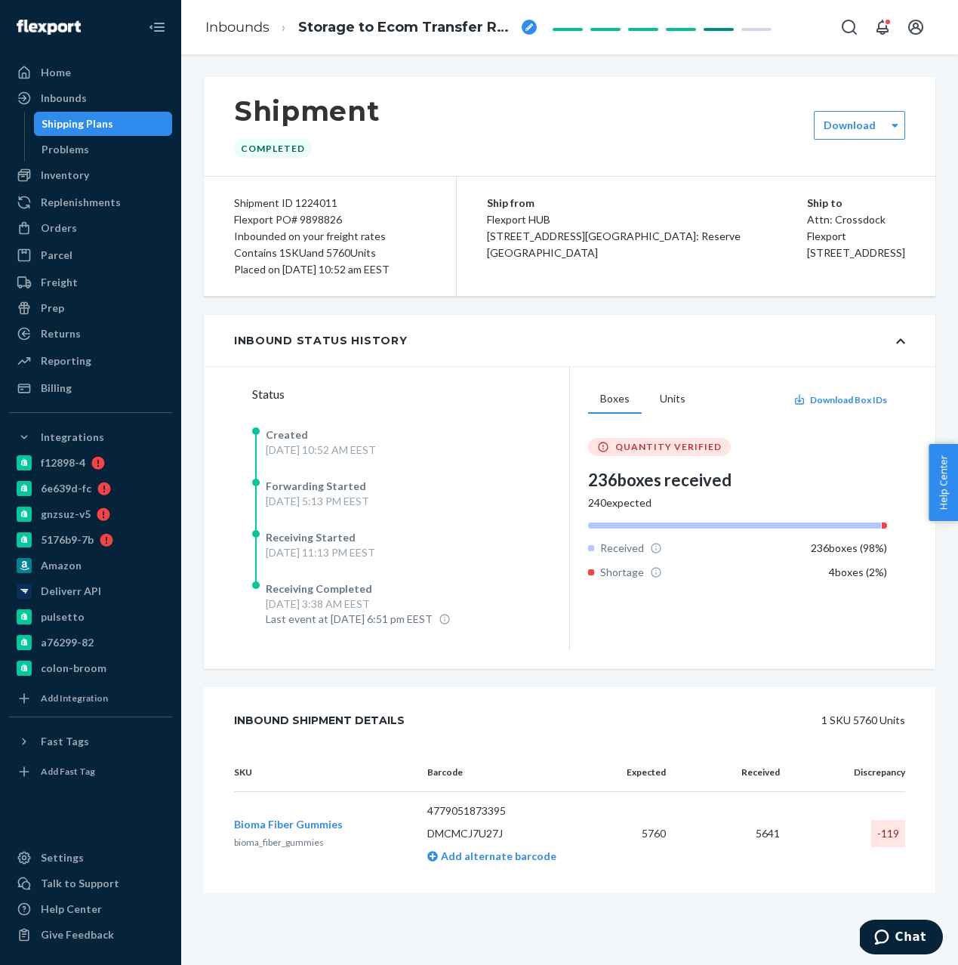
click at [329, 216] on div "Flexport PO# 9898826" at bounding box center [330, 219] width 192 height 17
copy div "9898826"
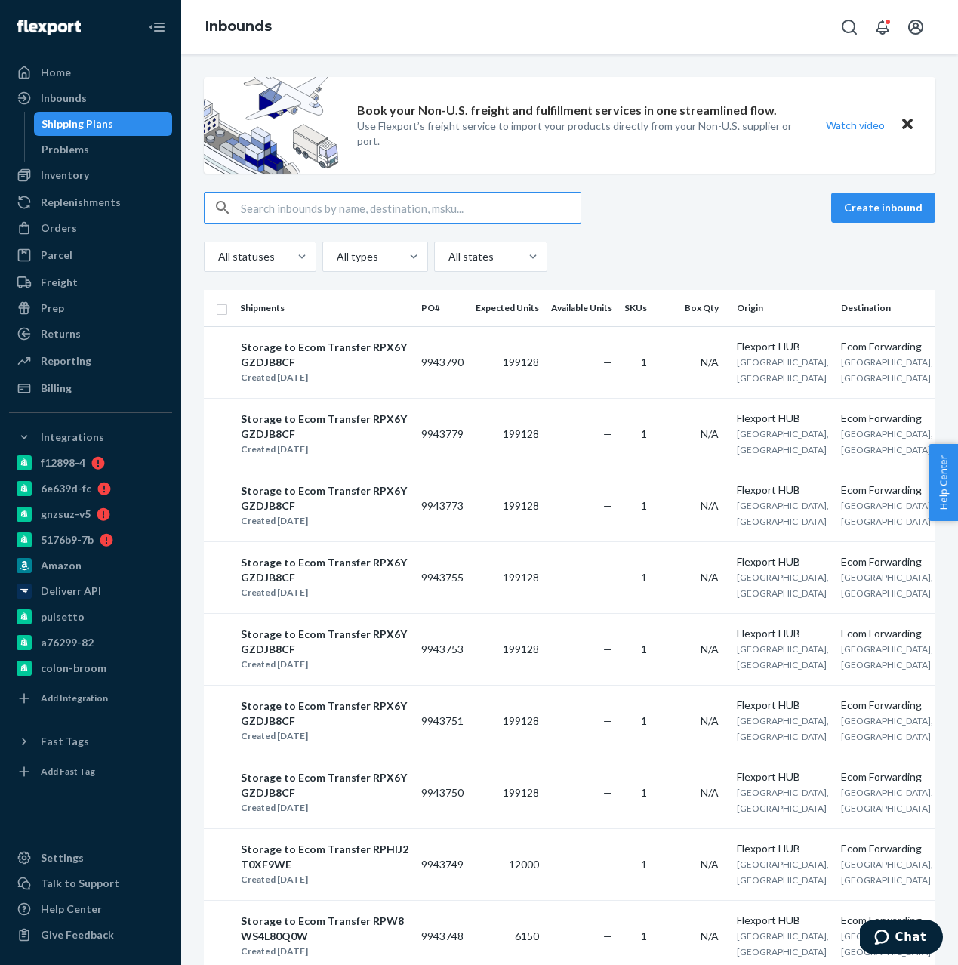
type input "9898826"
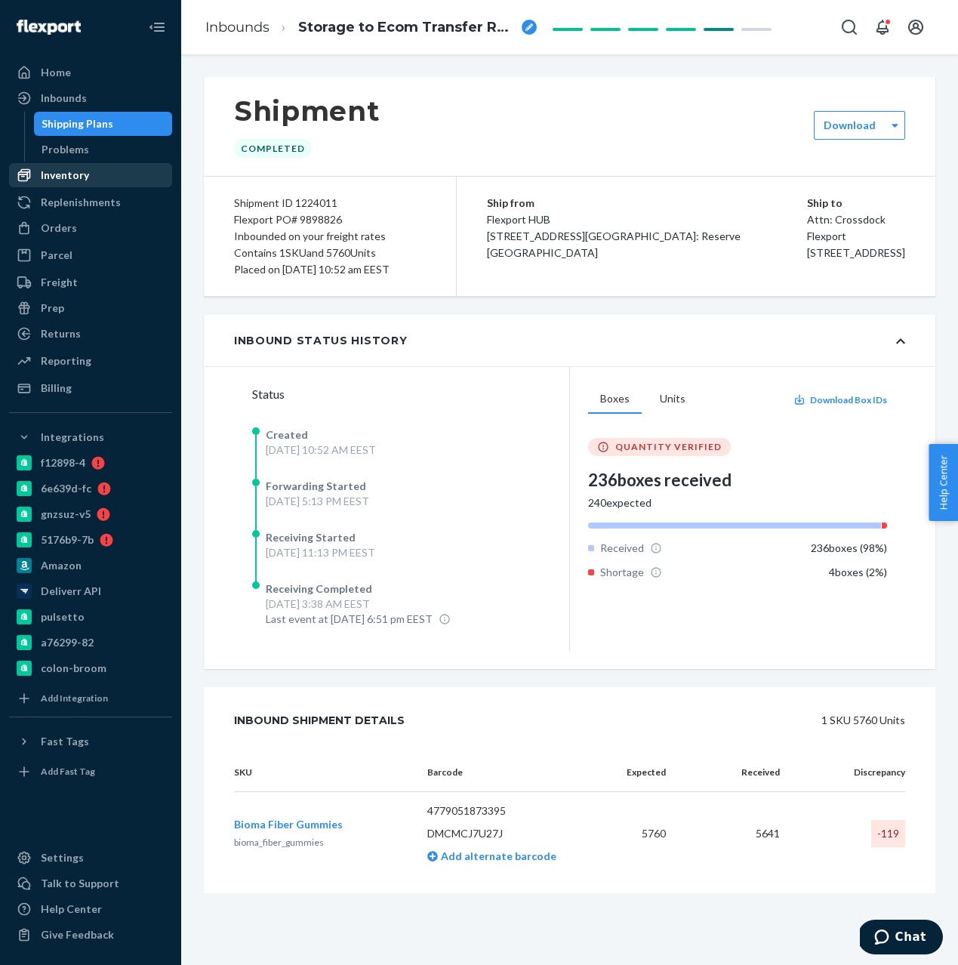
click at [48, 166] on div "Inventory" at bounding box center [91, 175] width 160 height 21
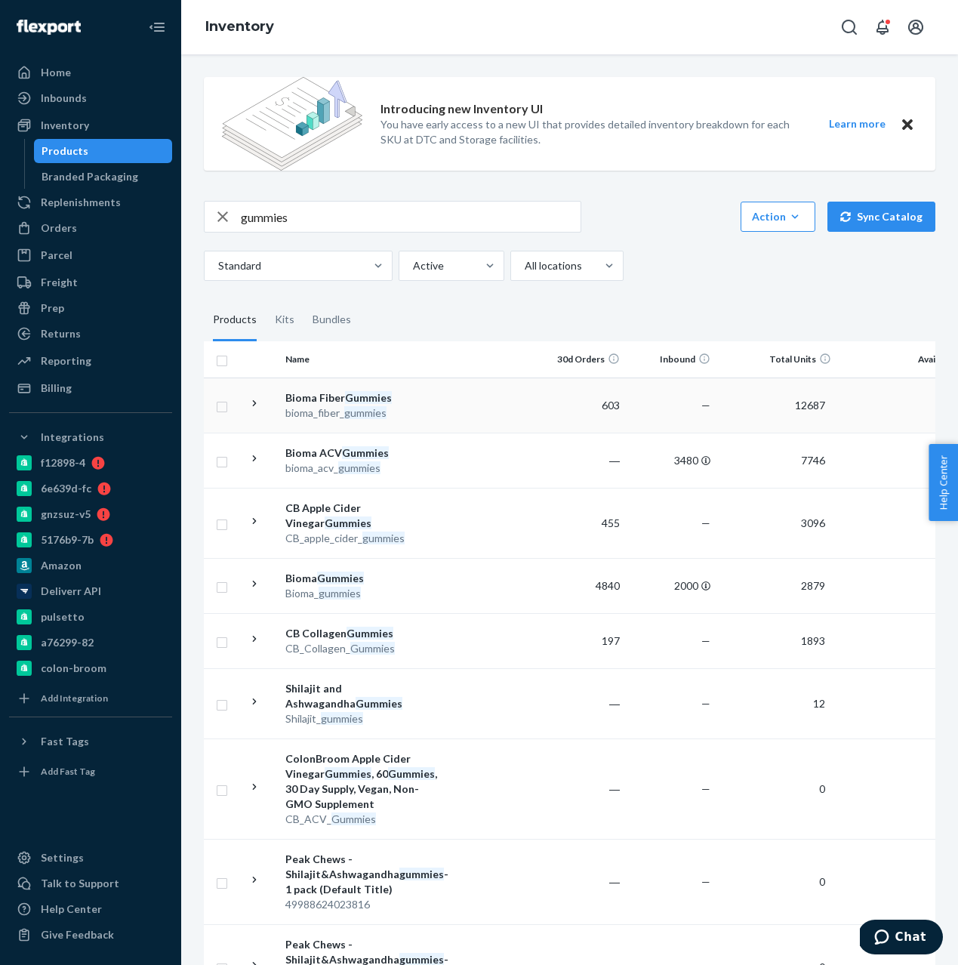
click at [332, 390] on div "Bioma Fiber Gummies" at bounding box center [365, 397] width 158 height 15
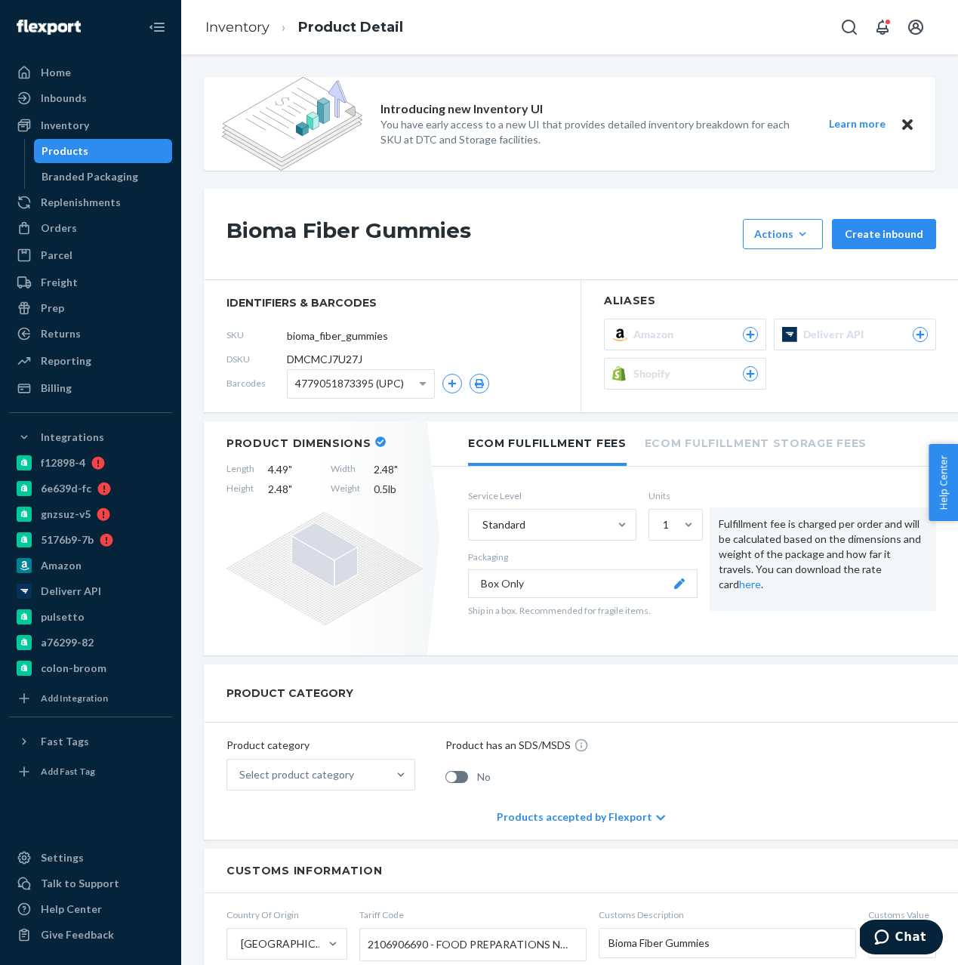
click at [335, 352] on span "DMCMCJ7U27J" at bounding box center [325, 359] width 76 height 15
copy span "DMCMCJ7U27J"
click at [91, 96] on div "Inbounds" at bounding box center [91, 98] width 160 height 21
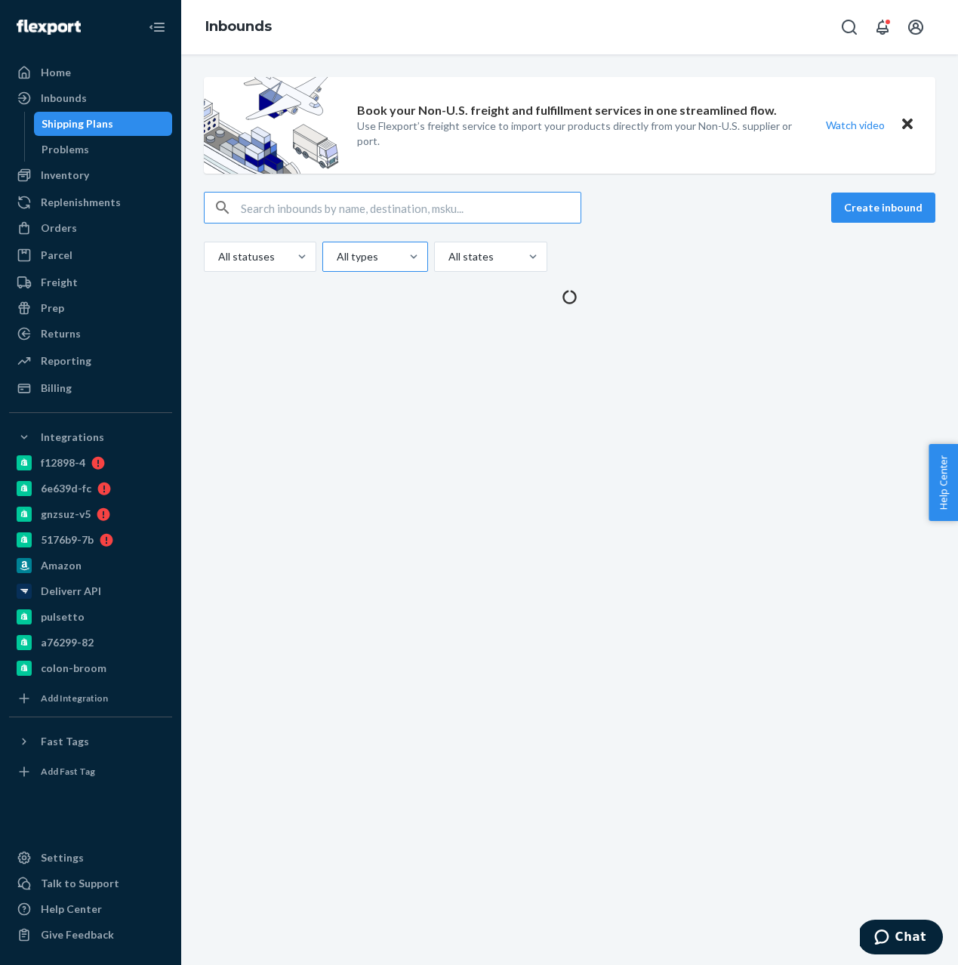
type input "DMCMCJ7U27J"
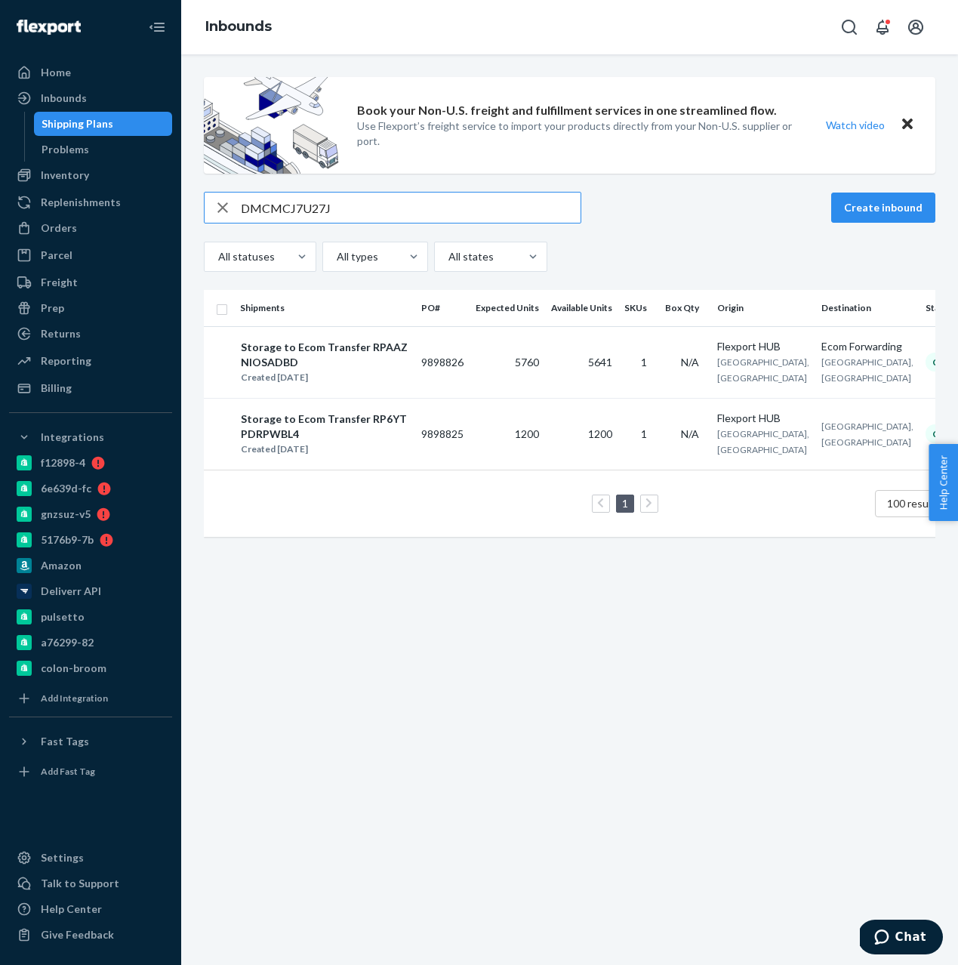
type input "DMCMCJ7U27J"
